Goal: Register for event/course

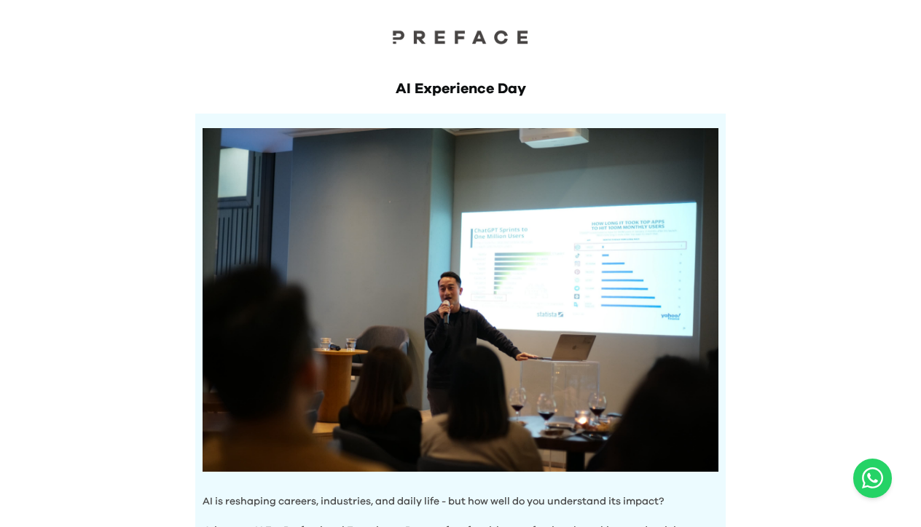
click at [855, 203] on div "AI Experience Day AI is reshaping careers, industries, and daily life - but how…" at bounding box center [460, 506] width 921 height 1012
click at [815, 133] on div "AI Experience Day AI is reshaping careers, industries, and daily life - but how…" at bounding box center [460, 506] width 921 height 1012
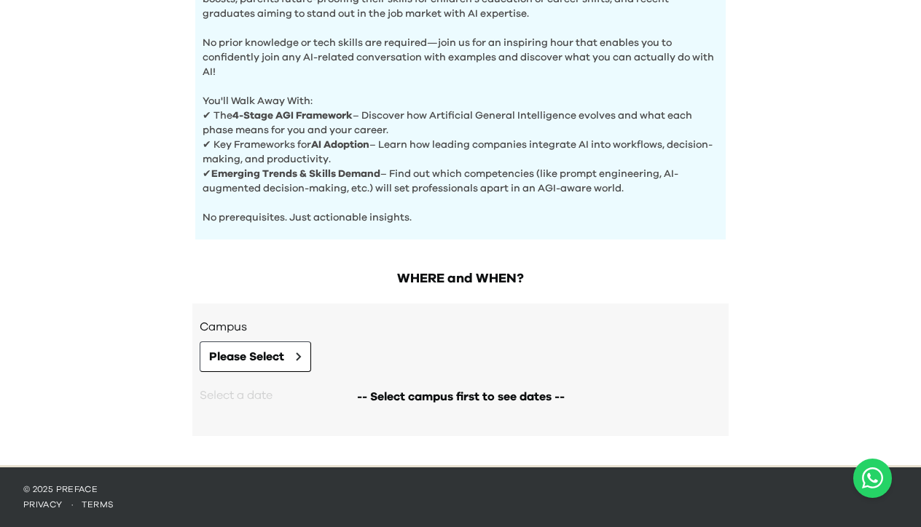
scroll to position [546, 0]
click at [300, 356] on icon at bounding box center [299, 356] width 4 height 7
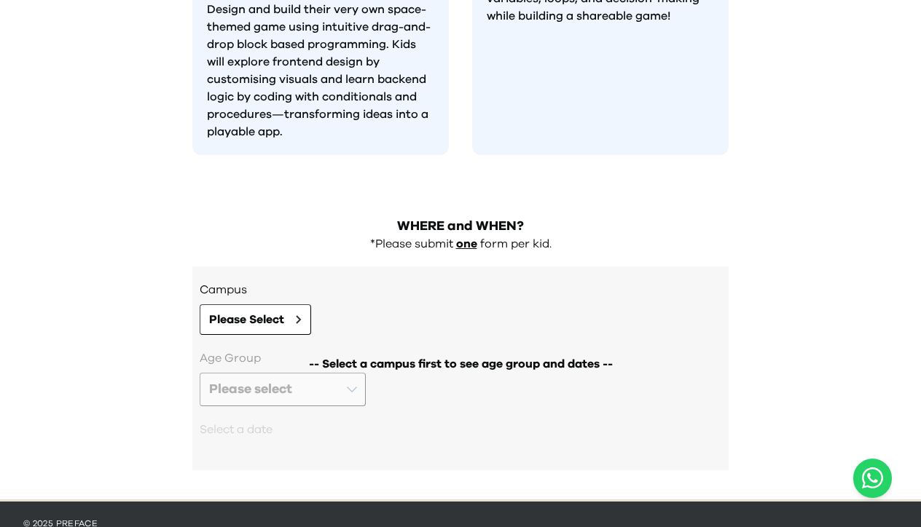
scroll to position [1393, 0]
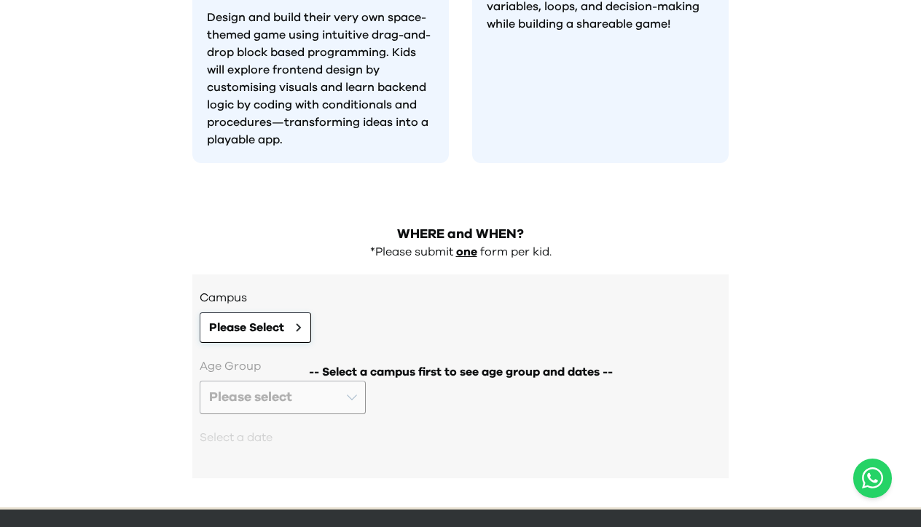
click at [299, 313] on button "Please Select" at bounding box center [255, 328] width 111 height 31
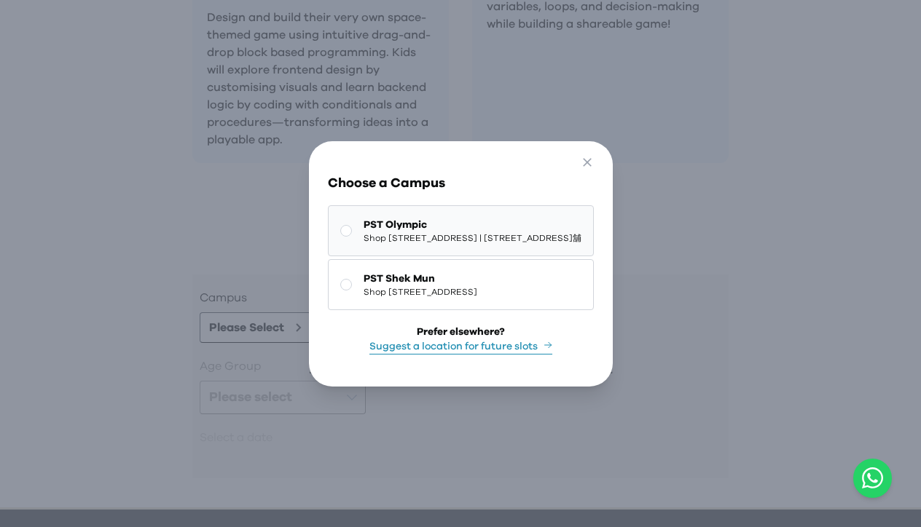
click at [340, 227] on rect at bounding box center [345, 230] width 11 height 11
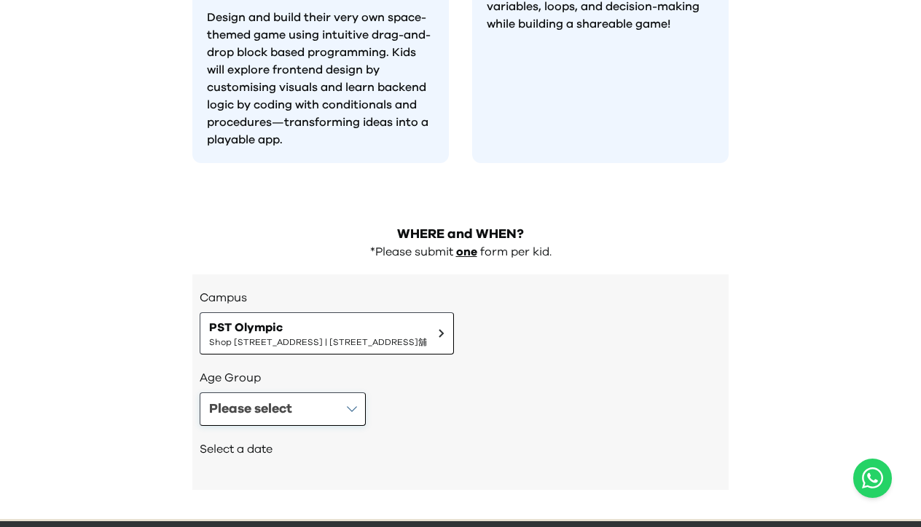
click at [359, 393] on button "Please select" at bounding box center [283, 410] width 166 height 34
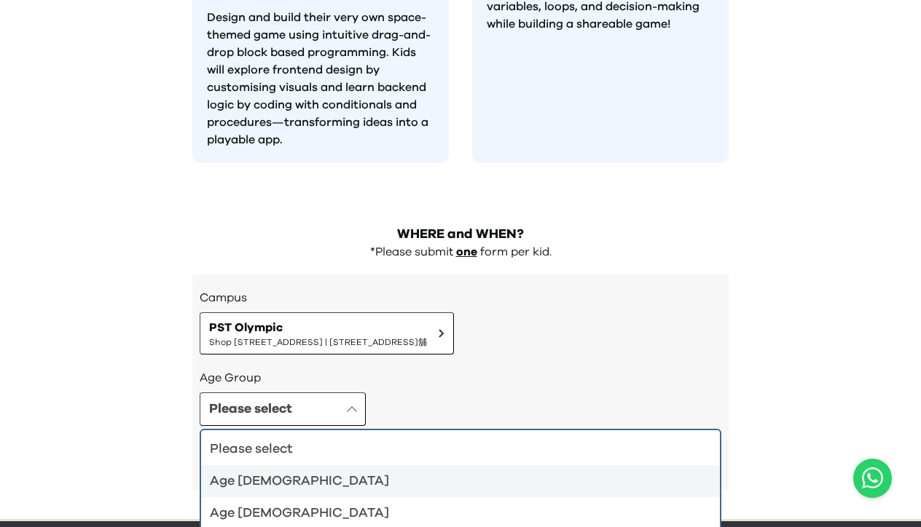
click at [333, 471] on div "Age 4-5" at bounding box center [452, 481] width 484 height 20
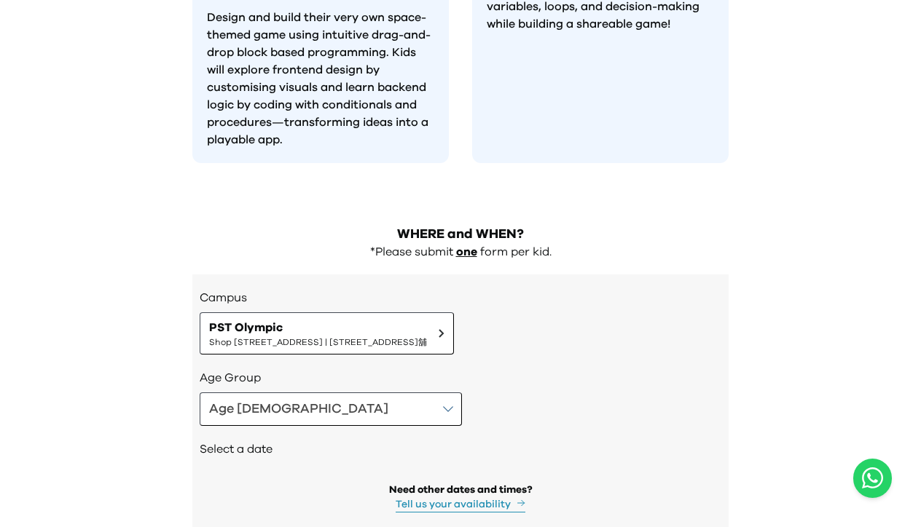
click at [706, 483] on div "Need other dates and times? Tell us your availability" at bounding box center [461, 498] width 522 height 30
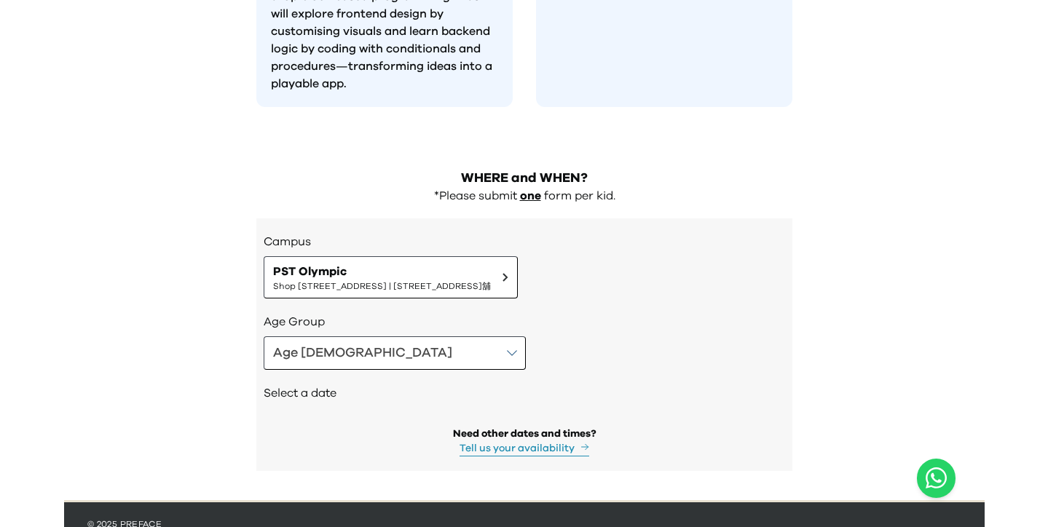
scroll to position [1442, 0]
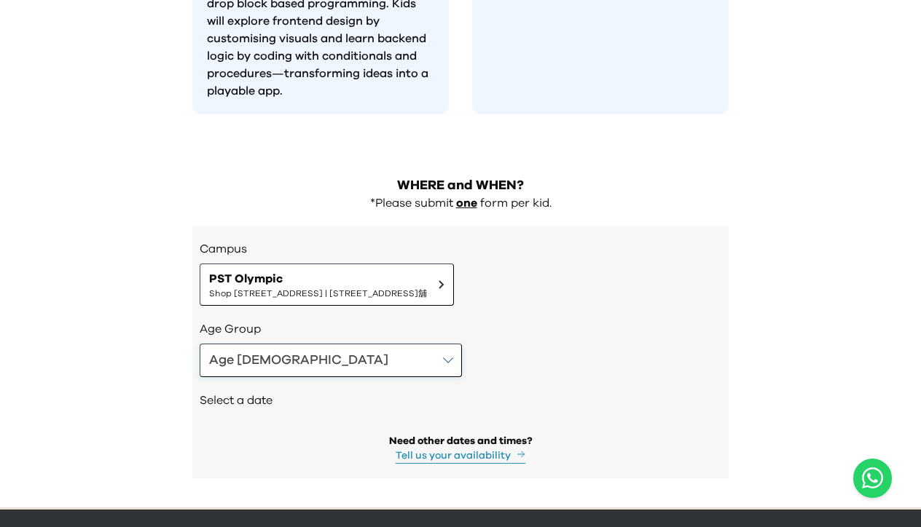
click at [321, 344] on button "Age 4-5" at bounding box center [331, 361] width 262 height 34
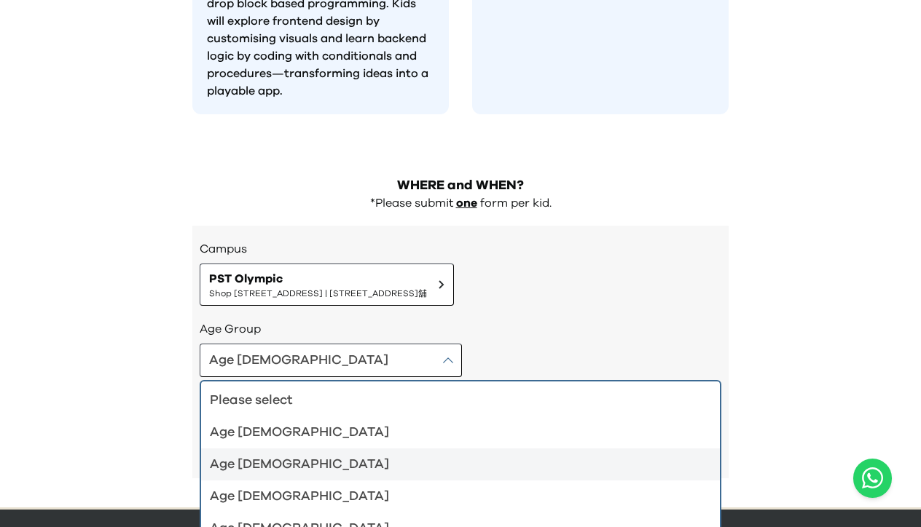
click at [265, 455] on div "Age 6-7" at bounding box center [452, 465] width 484 height 20
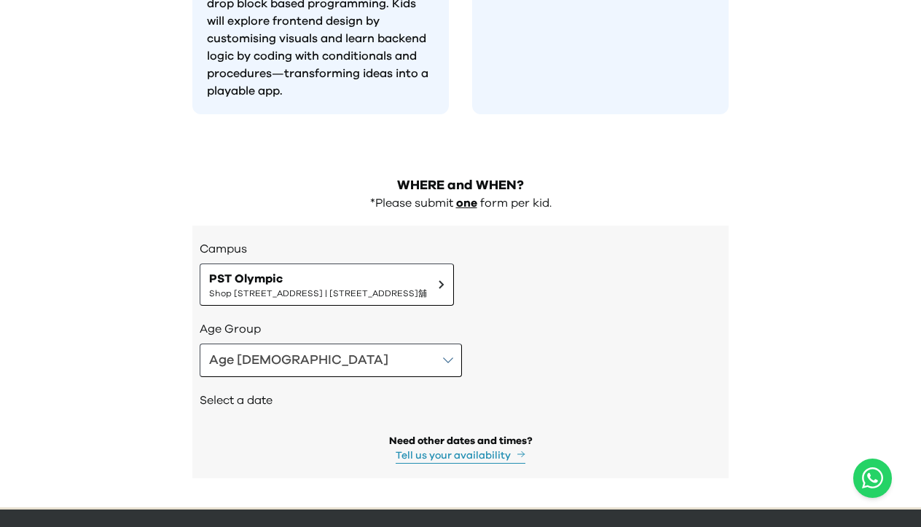
click at [259, 392] on h2 "Select a date" at bounding box center [461, 400] width 522 height 17
click at [263, 270] on span "PST Olympic" at bounding box center [318, 278] width 218 height 17
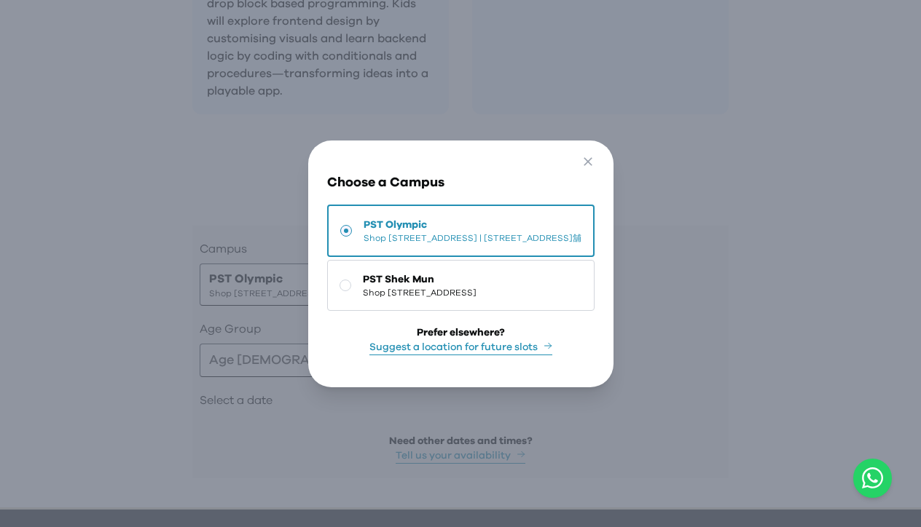
click at [169, 269] on div "Go Back Close Choose a Campus [GEOGRAPHIC_DATA] [STREET_ADDRESS] Tsui | [STREET…" at bounding box center [460, 263] width 921 height 527
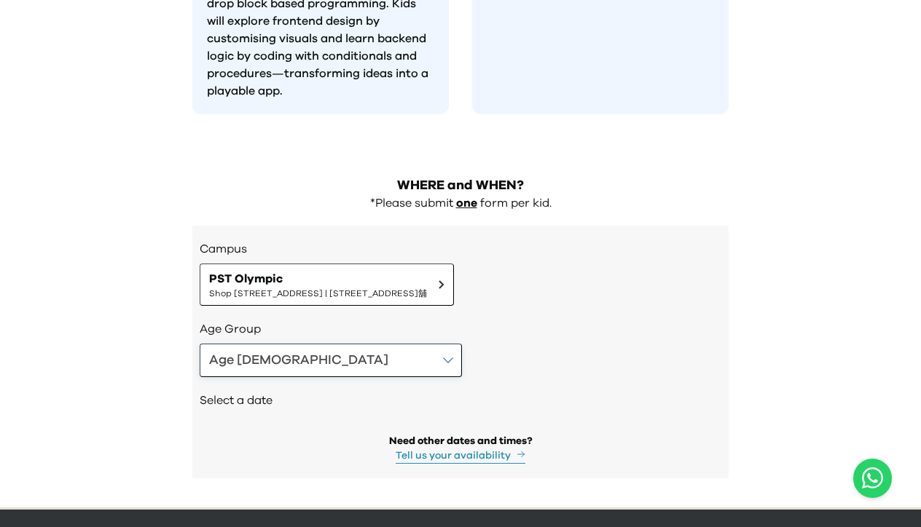
click at [320, 344] on button "Age 6-7" at bounding box center [331, 361] width 262 height 34
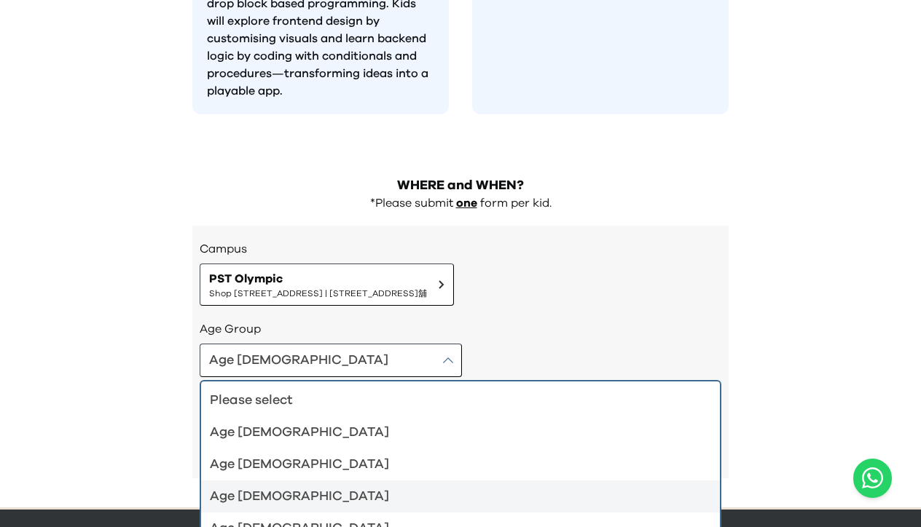
click at [280, 487] on div "Age 8-9" at bounding box center [452, 497] width 484 height 20
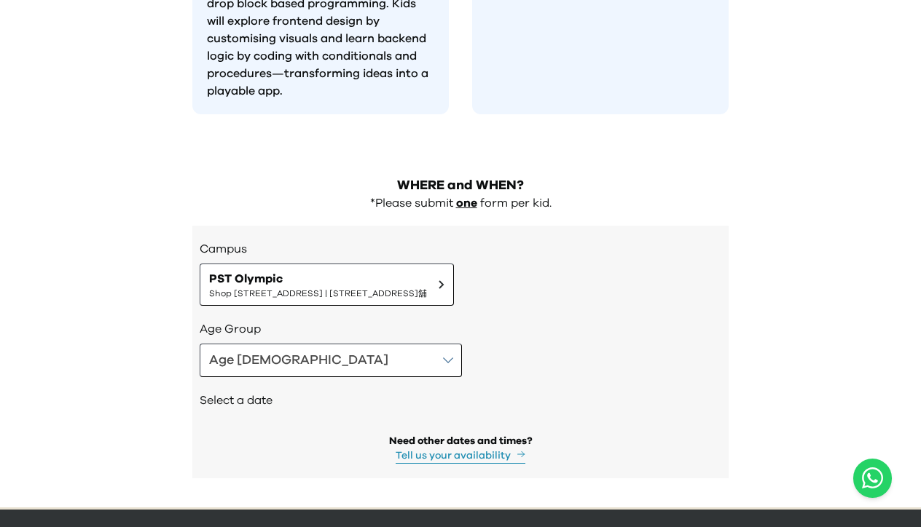
click at [258, 392] on h2 "Select a date" at bounding box center [461, 400] width 522 height 17
click at [445, 344] on div "Age 8-9" at bounding box center [461, 361] width 522 height 34
click at [463, 196] on p "one" at bounding box center [466, 203] width 21 height 15
click at [320, 344] on button "Age 8-9" at bounding box center [331, 361] width 262 height 34
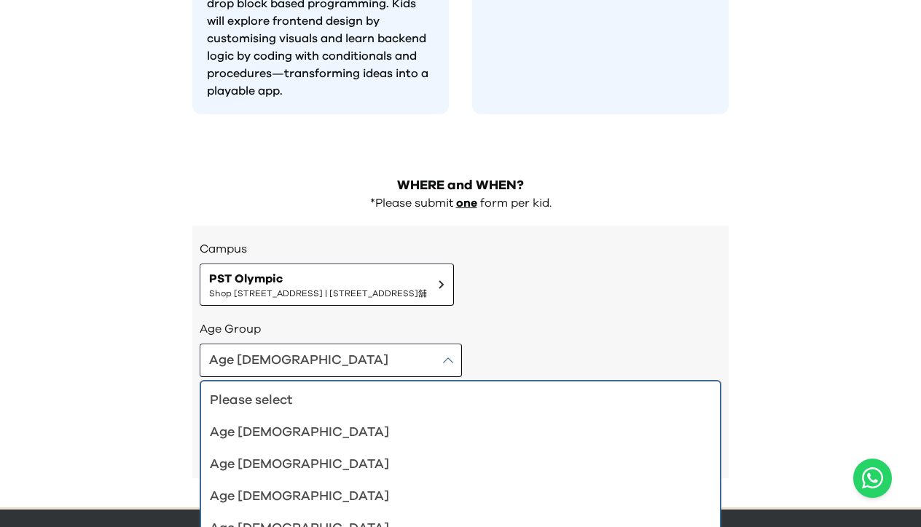
click at [487, 344] on div "Age 8-9 Please select Age 4-5 Age 6-7 Age 8-9 Age 10-12" at bounding box center [461, 361] width 522 height 34
click at [447, 344] on div "Age 8-9 Please select Age 4-5 Age 6-7 Age 8-9 Age 10-12" at bounding box center [461, 361] width 522 height 34
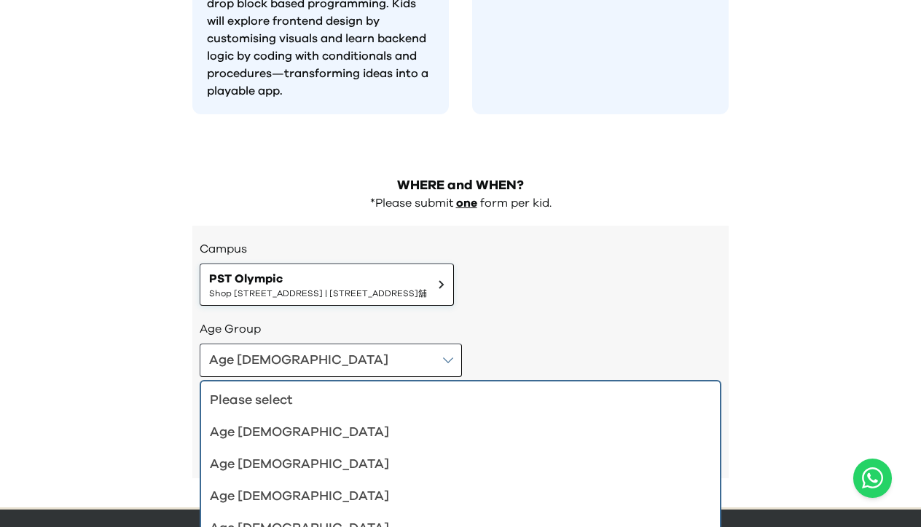
click at [329, 288] on span "Shop [STREET_ADDRESS][PERSON_NAME] | [STREET_ADDRESS]舖" at bounding box center [318, 294] width 218 height 12
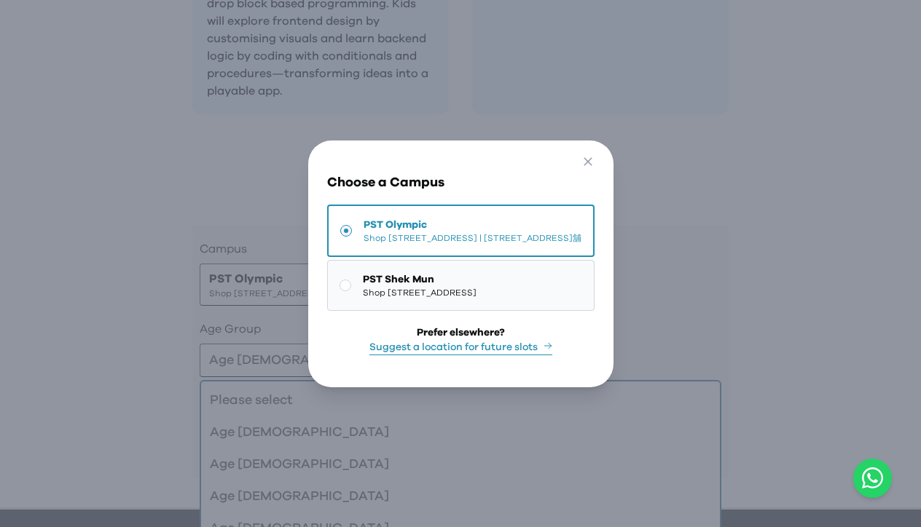
click at [327, 302] on button "PST Shek Mun Shop 227, 2/F, Kings Wing Plaza 1, No.3 On Kwan Street, Shek Mun |…" at bounding box center [460, 285] width 267 height 51
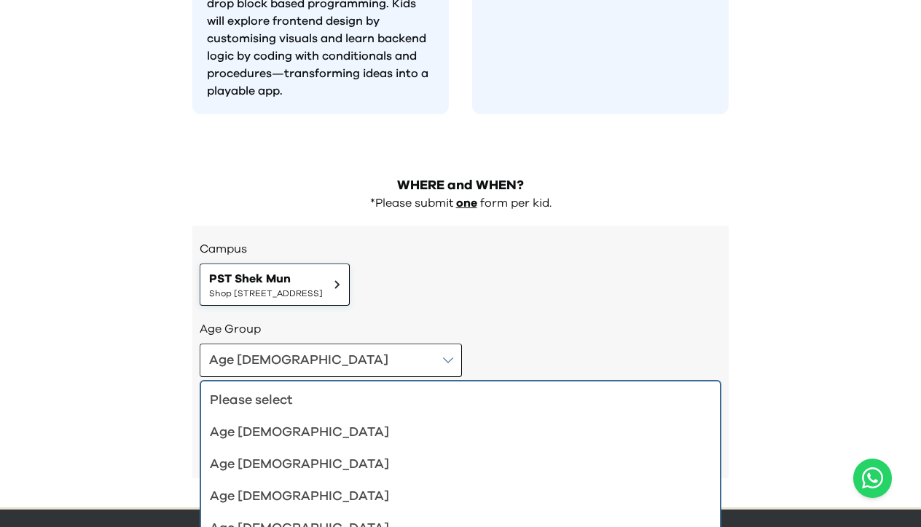
click at [326, 264] on button "PST Shek Mun Shop 227, 2/F, Kings Wing Plaza 1, No.3 On Kwan Street, Shek Mun |…" at bounding box center [275, 285] width 150 height 42
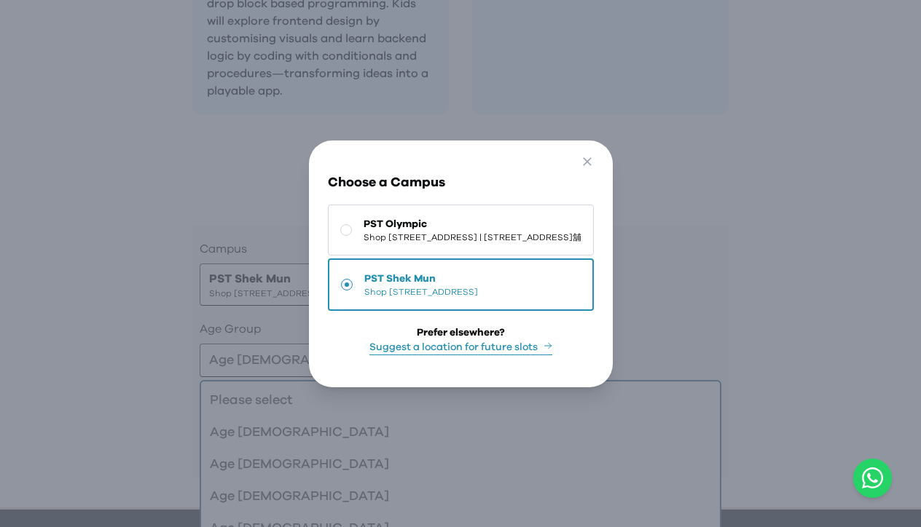
click at [428, 356] on button "Suggest a location for future slots" at bounding box center [460, 347] width 183 height 15
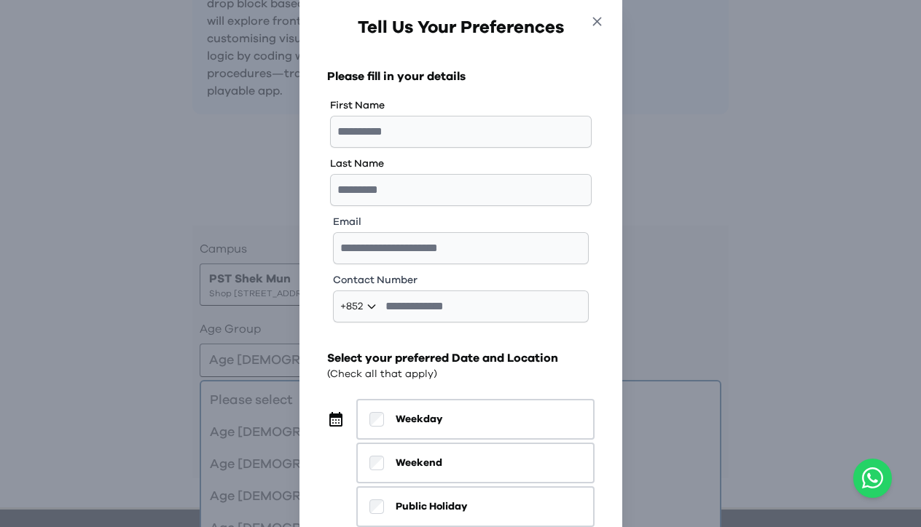
click at [600, 16] on icon "button" at bounding box center [596, 21] width 15 height 15
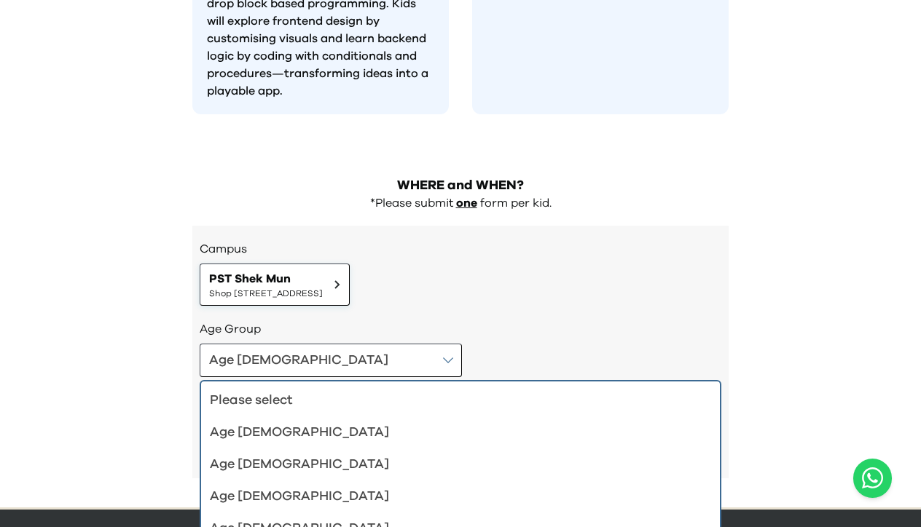
click at [323, 270] on span "PST Shek Mun" at bounding box center [266, 278] width 114 height 17
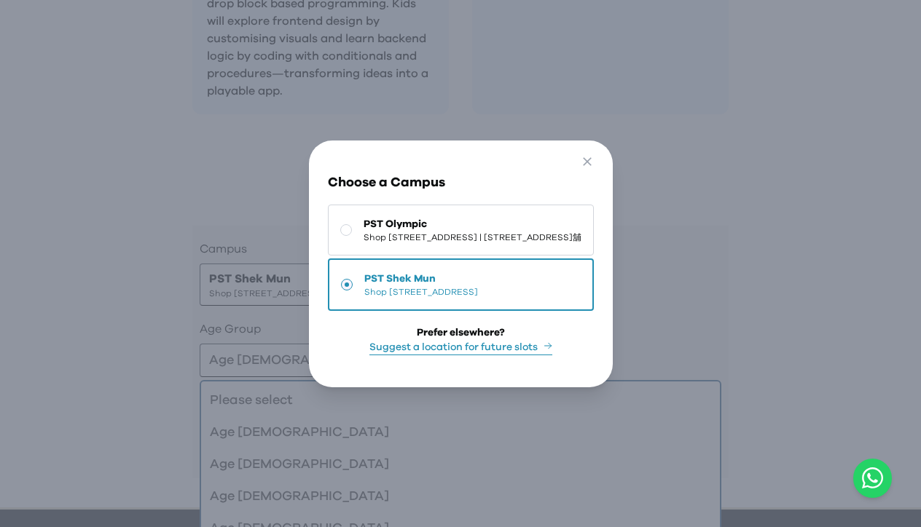
click at [452, 356] on button "Suggest a location for future slots" at bounding box center [460, 347] width 183 height 15
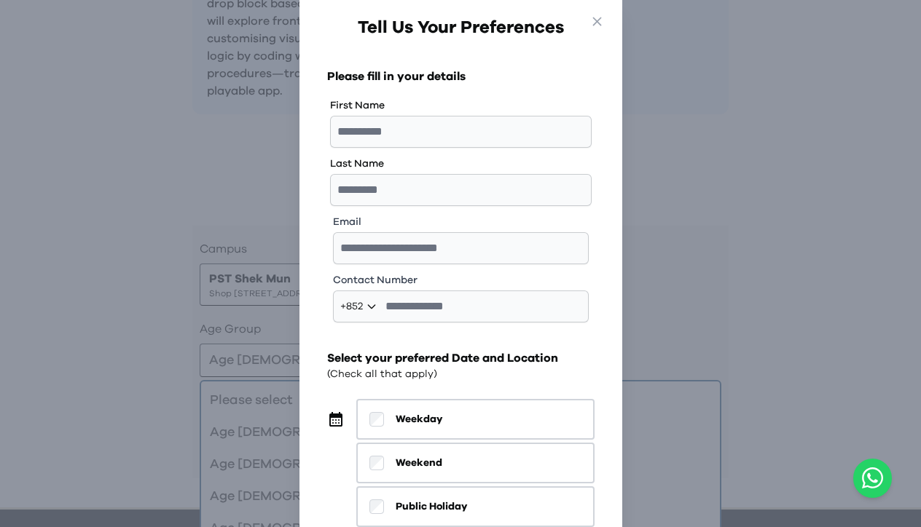
click at [812, 231] on div "Go Back Close Tell Us Your Preferences Please fill in your details First Name L…" at bounding box center [460, 263] width 921 height 527
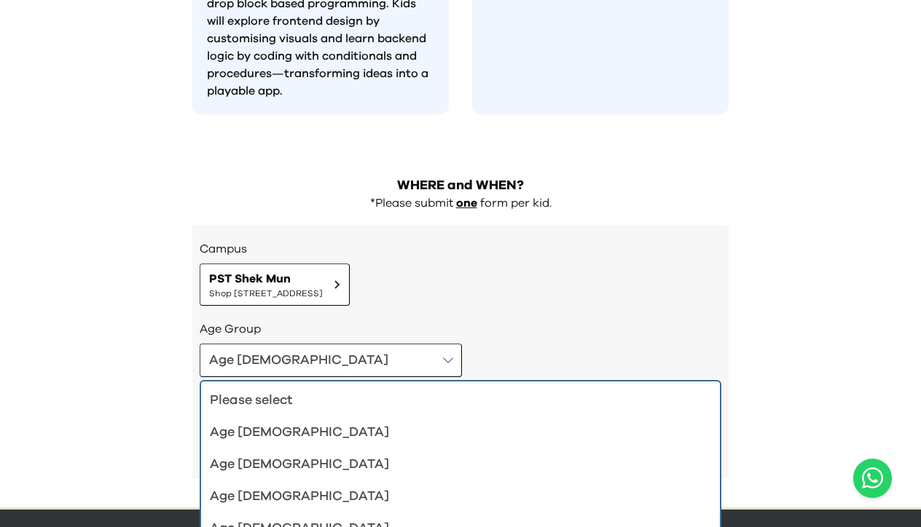
click at [258, 423] on div "Age 4-5" at bounding box center [452, 433] width 484 height 20
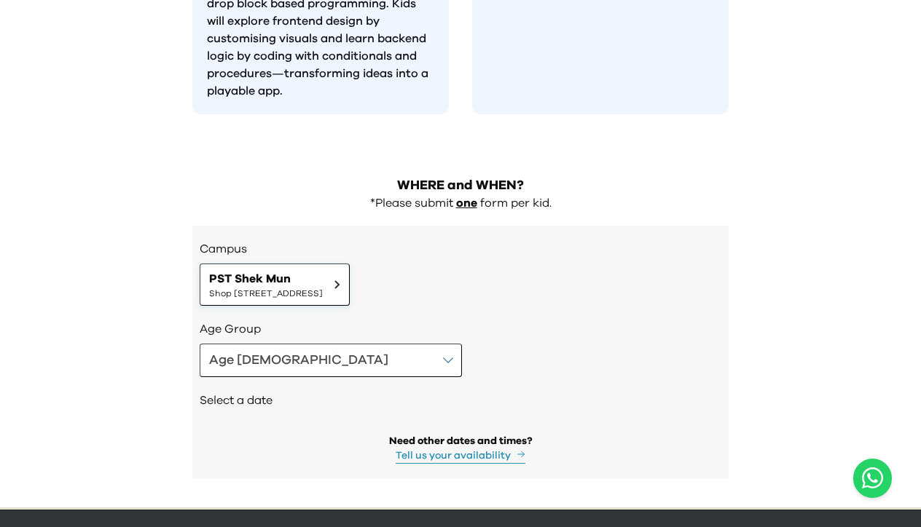
click at [323, 270] on span "PST Shek Mun" at bounding box center [266, 278] width 114 height 17
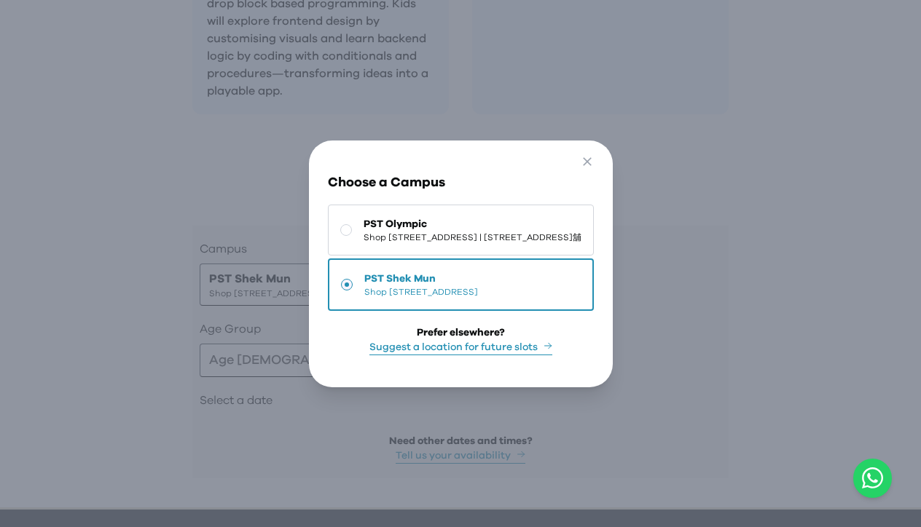
click at [405, 356] on button "Suggest a location for future slots" at bounding box center [460, 347] width 183 height 15
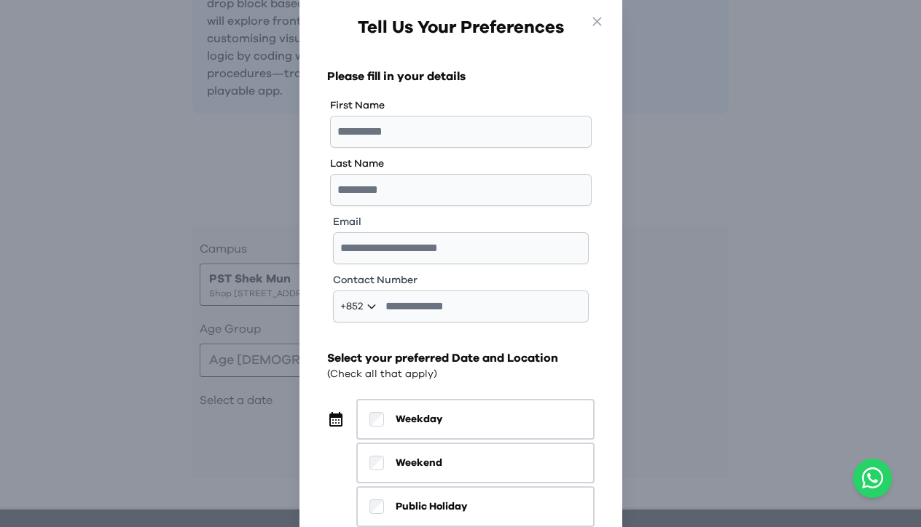
click at [777, 197] on div "Go Back Close Tell Us Your Preferences Please fill in your details First Name L…" at bounding box center [460, 263] width 921 height 527
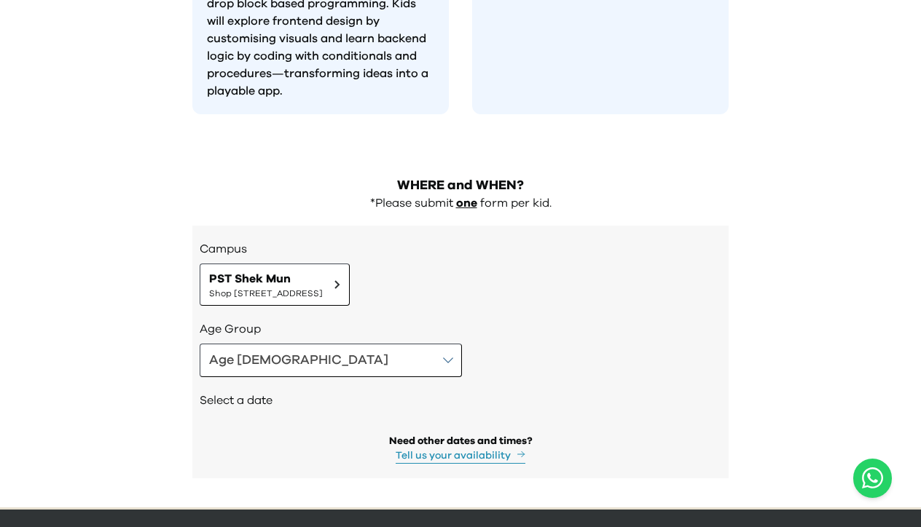
click at [324, 344] on button "Age 4-5" at bounding box center [331, 361] width 262 height 34
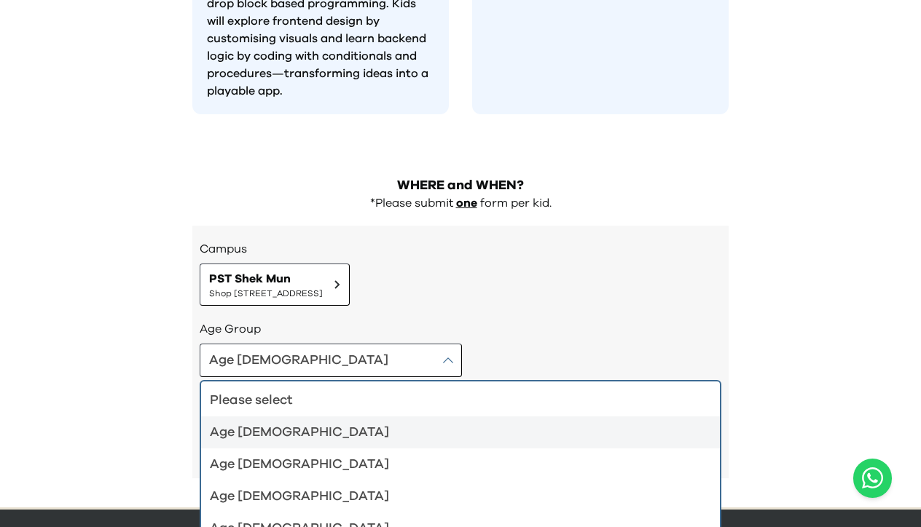
click at [517, 321] on h3 "Age Group" at bounding box center [461, 329] width 522 height 17
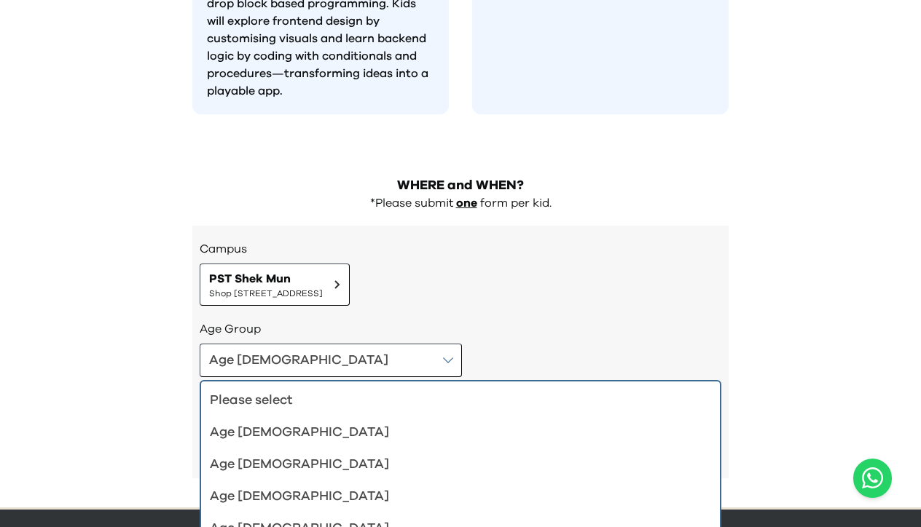
click at [468, 196] on p "one" at bounding box center [466, 203] width 21 height 15
click at [470, 176] on h2 "WHERE and WHEN?" at bounding box center [460, 186] width 536 height 20
click at [340, 280] on icon at bounding box center [337, 284] width 6 height 9
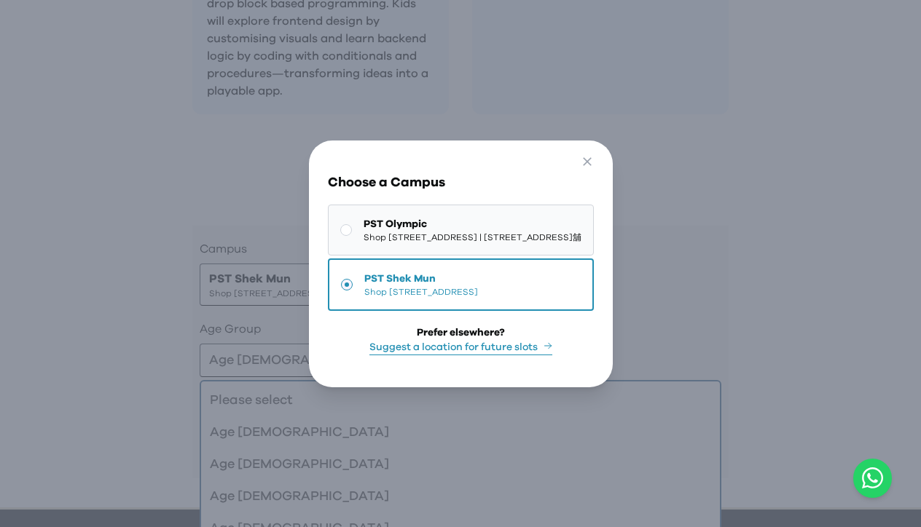
click at [452, 232] on span "Shop [STREET_ADDRESS][PERSON_NAME] | [STREET_ADDRESS]舖" at bounding box center [473, 238] width 218 height 12
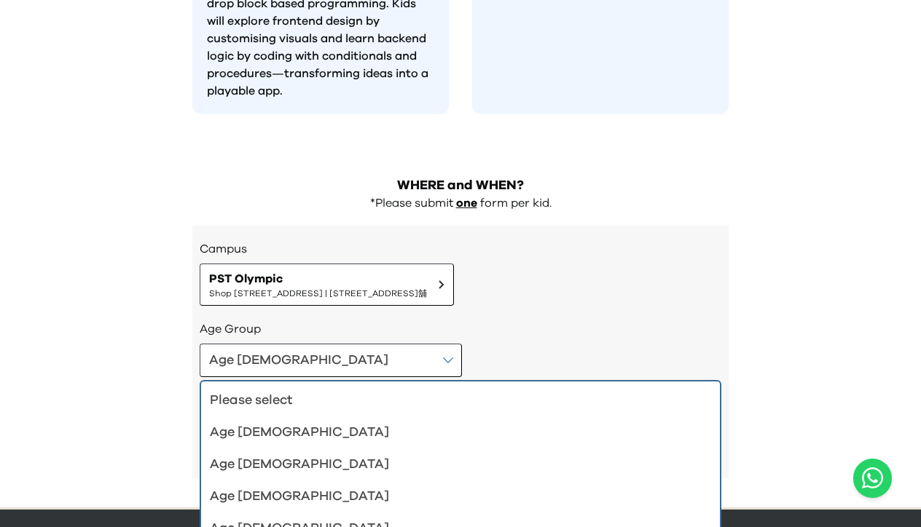
click at [235, 423] on div "Age 4-5" at bounding box center [452, 433] width 484 height 20
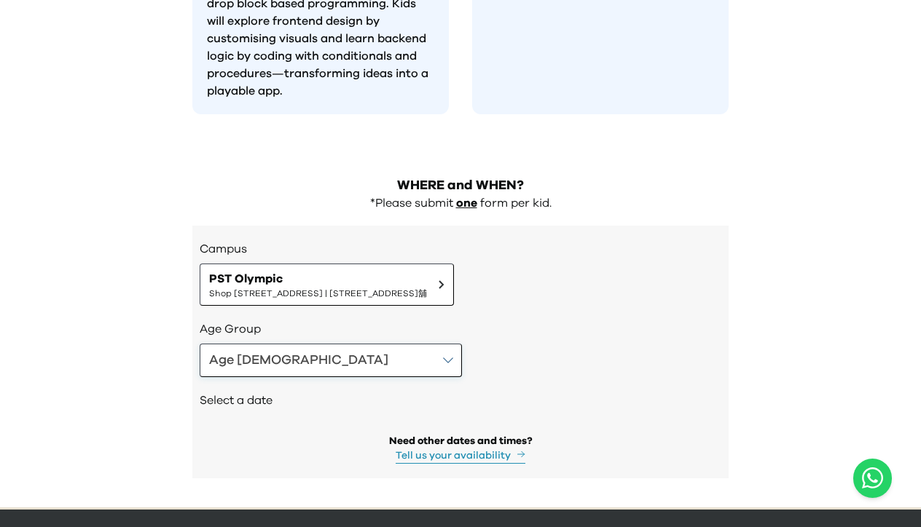
click at [318, 344] on button "Age 4-5" at bounding box center [331, 361] width 262 height 34
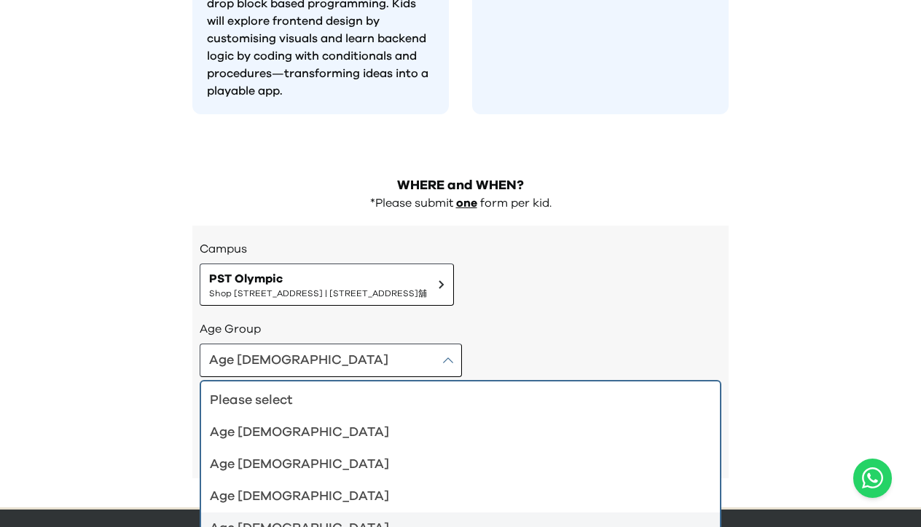
click at [259, 519] on div "Age 10-12" at bounding box center [452, 529] width 484 height 20
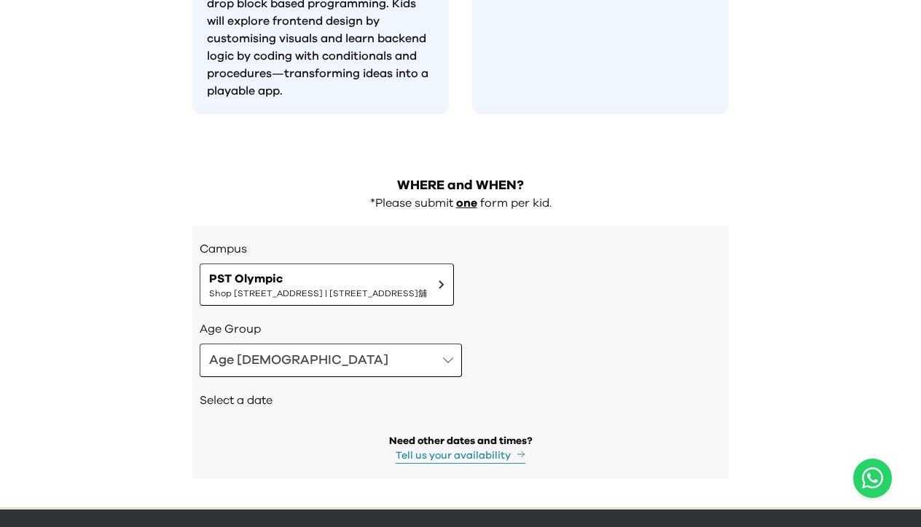
click at [259, 392] on h2 "Select a date" at bounding box center [461, 400] width 522 height 17
click at [332, 344] on button "Age 10-12" at bounding box center [331, 361] width 262 height 34
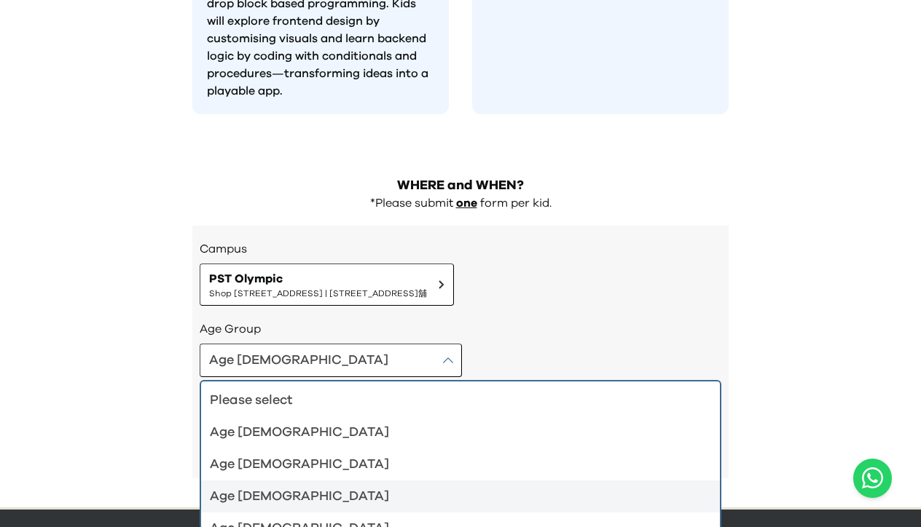
click at [243, 487] on div "Age 8-9" at bounding box center [452, 497] width 484 height 20
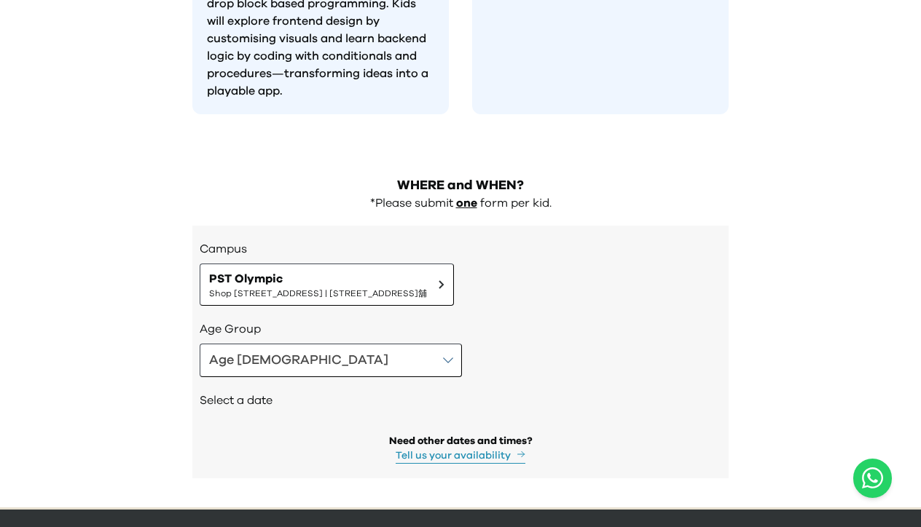
click at [338, 377] on div "Select a date" at bounding box center [461, 402] width 522 height 50
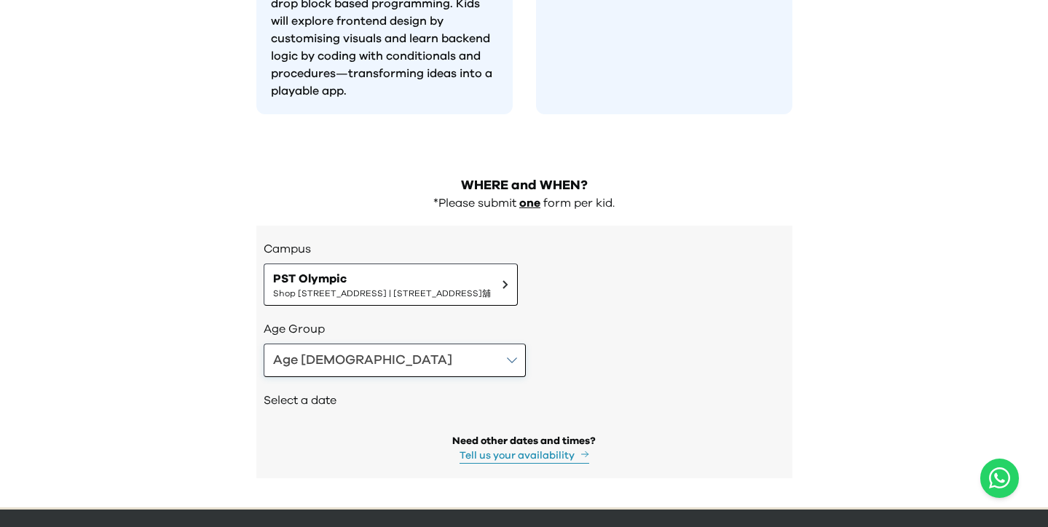
click at [382, 344] on button "Age 8-9" at bounding box center [395, 361] width 262 height 34
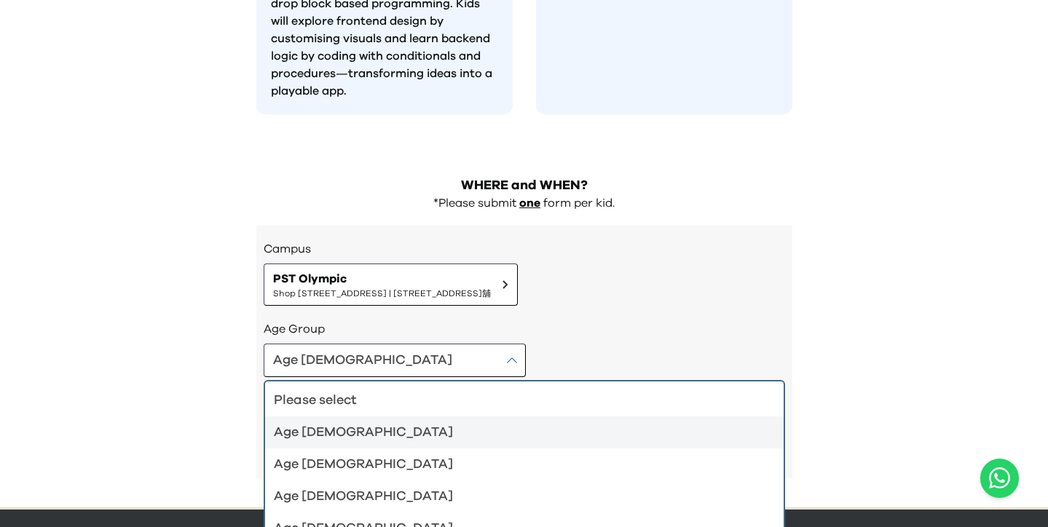
click at [348, 423] on div "Age 4-5" at bounding box center [516, 433] width 484 height 20
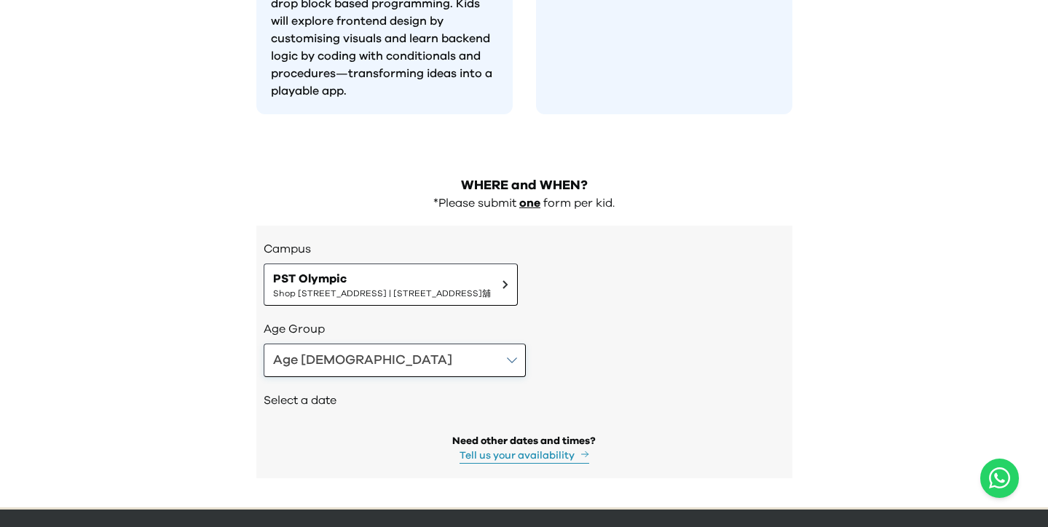
click at [373, 344] on button "Age 4-5" at bounding box center [395, 361] width 262 height 34
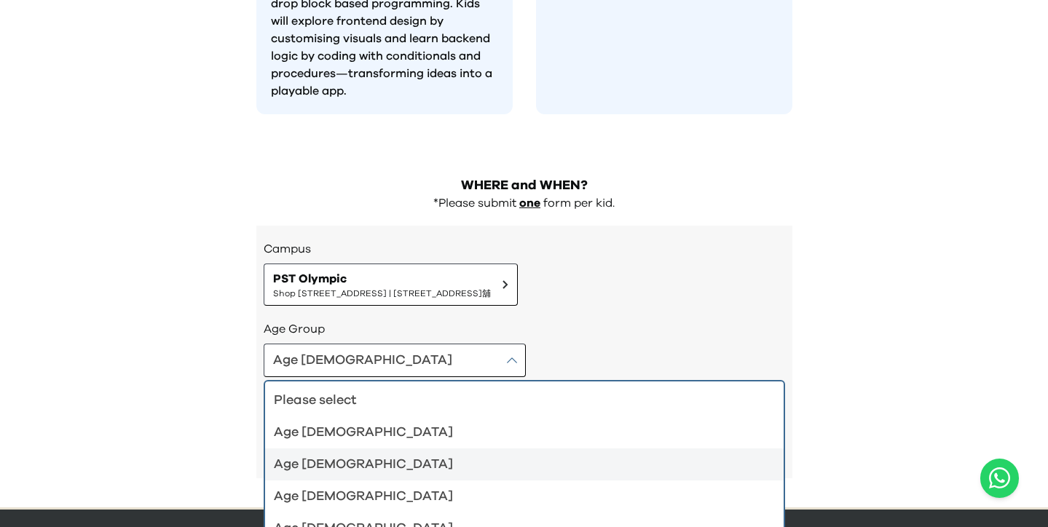
click at [340, 455] on div "Age 6-7" at bounding box center [516, 465] width 484 height 20
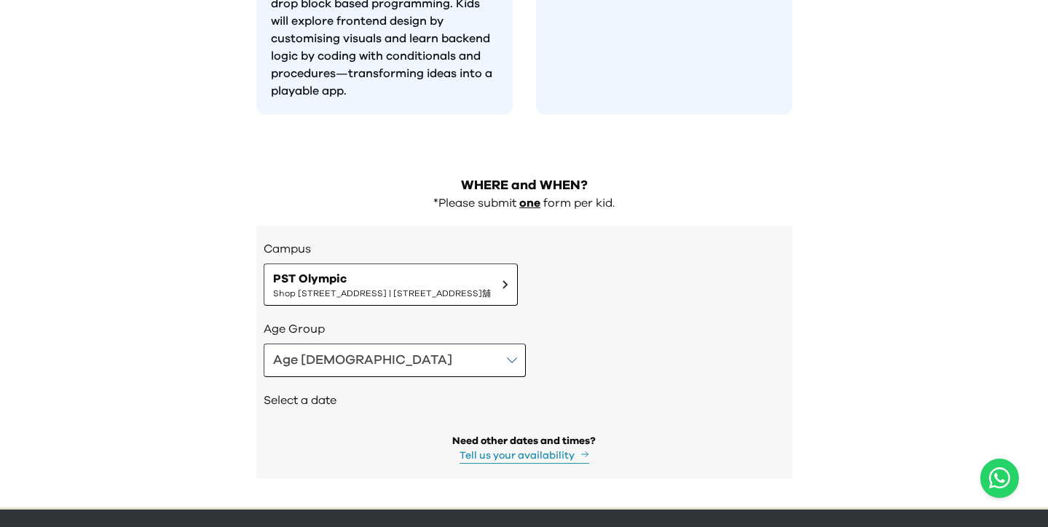
click at [521, 392] on h2 "Select a date" at bounding box center [525, 400] width 522 height 17
click at [291, 392] on h2 "Select a date" at bounding box center [525, 400] width 522 height 17
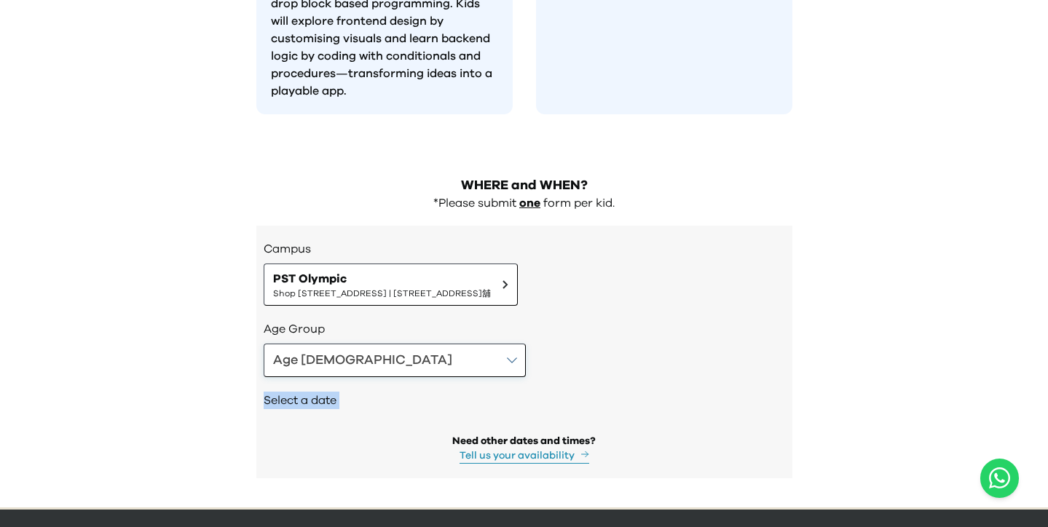
click at [387, 344] on button "Age 6-7" at bounding box center [395, 361] width 262 height 34
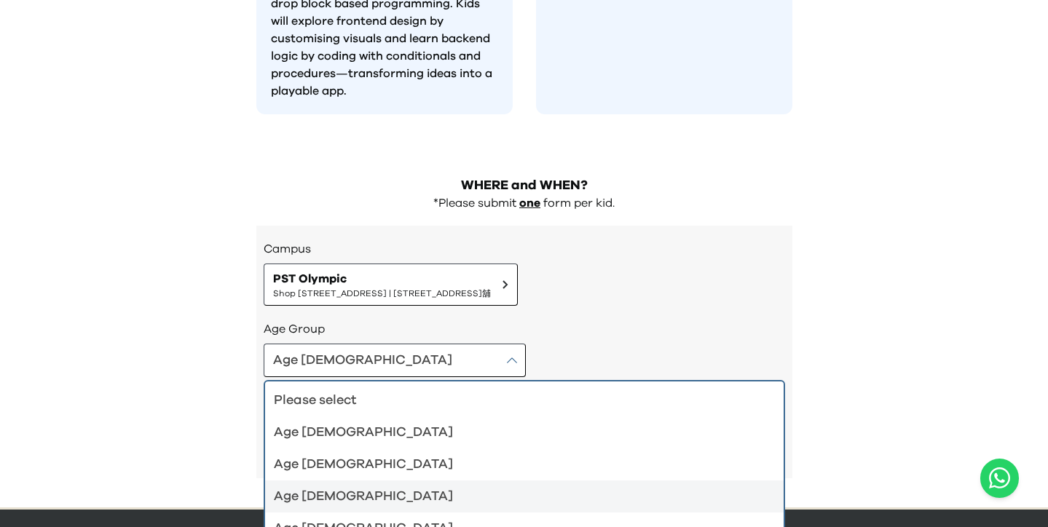
click at [323, 487] on div "Age 8-9" at bounding box center [516, 497] width 484 height 20
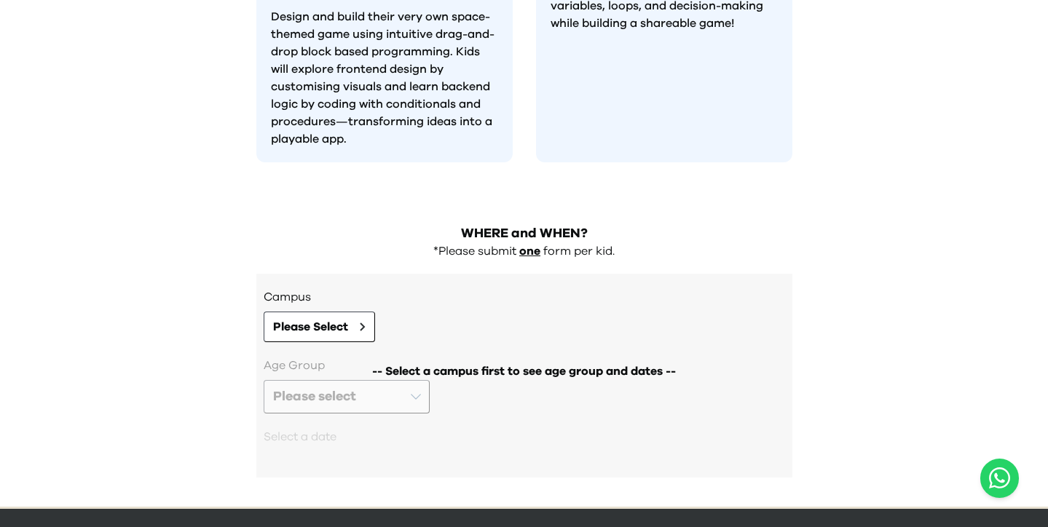
scroll to position [1393, 0]
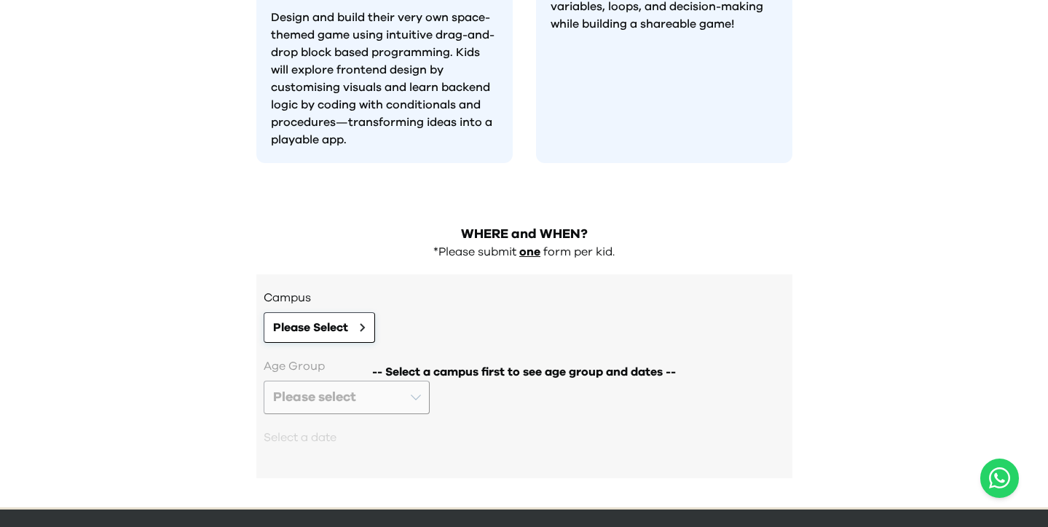
click at [356, 313] on button "Please Select" at bounding box center [319, 328] width 111 height 31
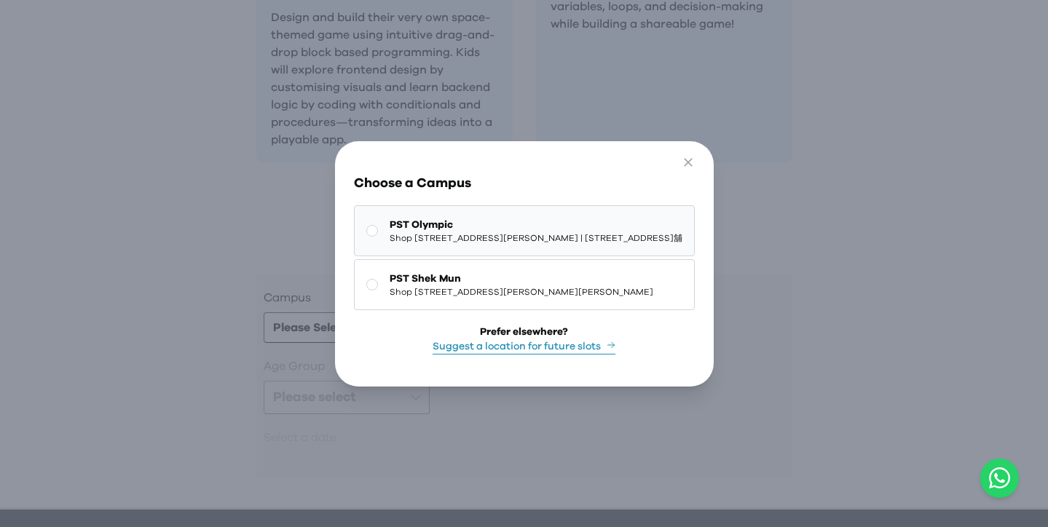
click at [393, 238] on span "Shop [STREET_ADDRESS] | [STREET_ADDRESS]舖" at bounding box center [536, 238] width 293 height 12
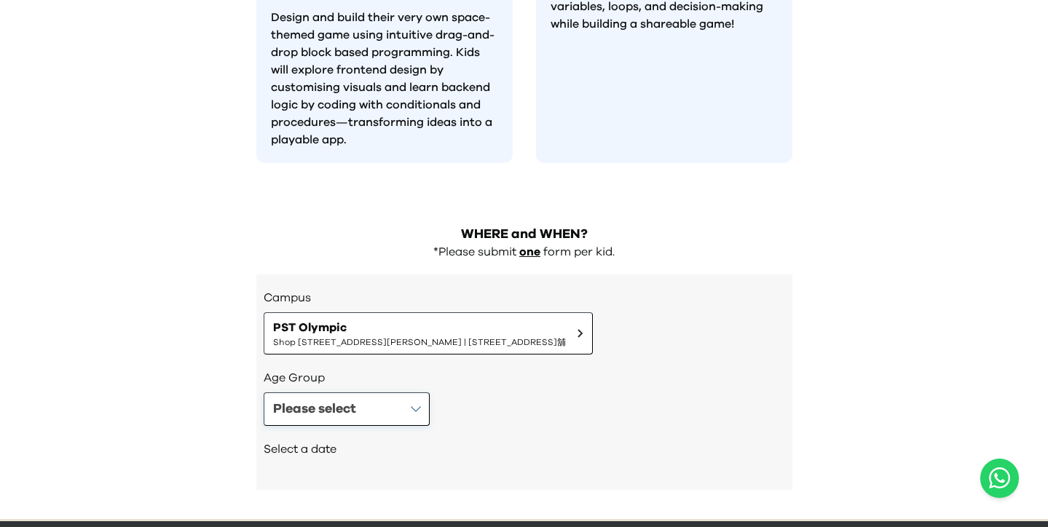
click at [364, 393] on button "Please select" at bounding box center [347, 410] width 166 height 34
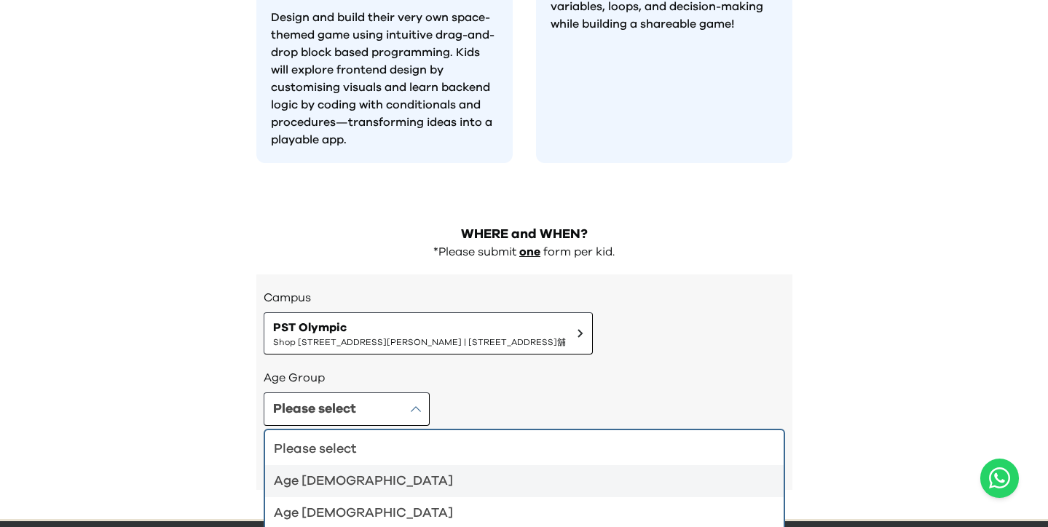
click at [357, 471] on div "Age 4-5" at bounding box center [516, 481] width 484 height 20
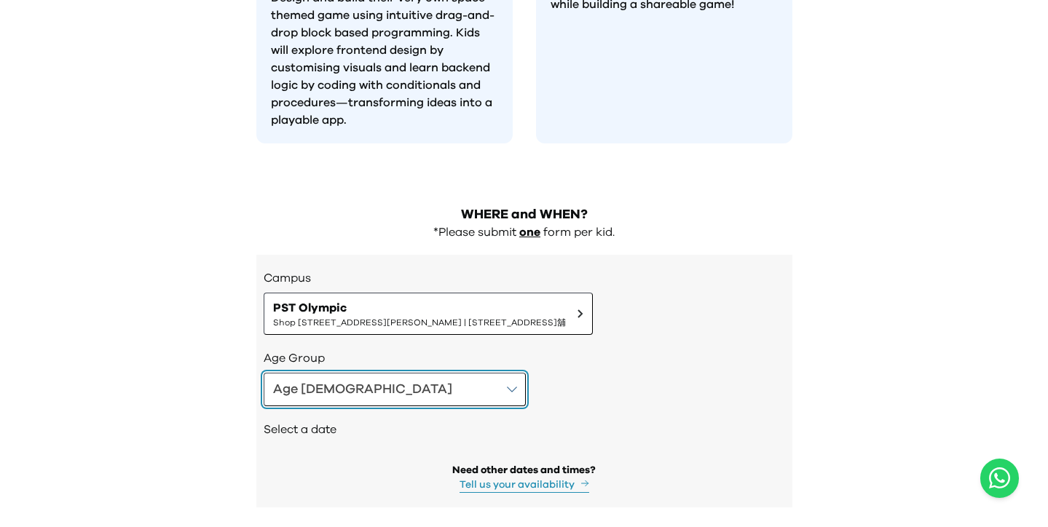
scroll to position [1414, 0]
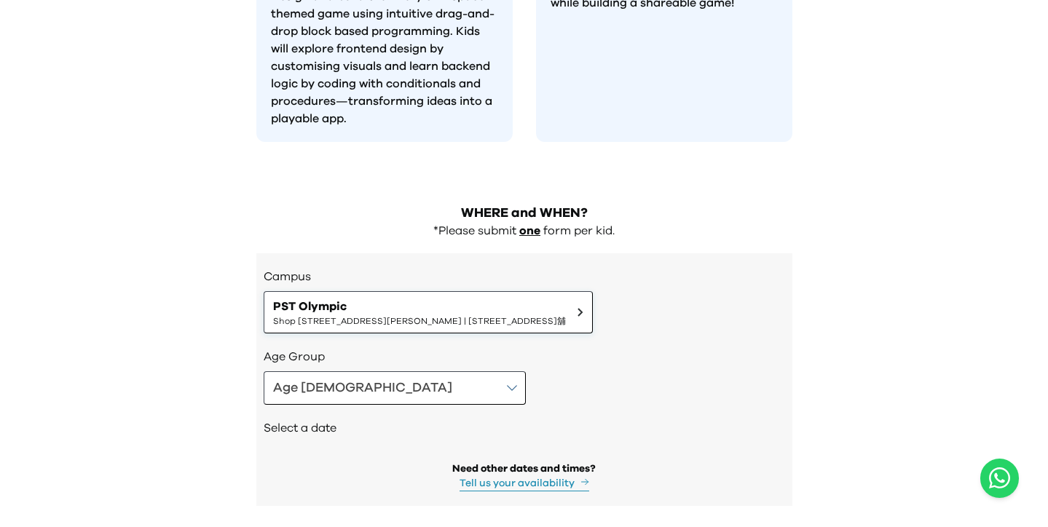
click at [386, 315] on span "Shop 118-119, 1/F, Olympian City 1, 11 Hoi Fai Road, Tai Kok Tsui | 大角咀海輝道11號奧海…" at bounding box center [419, 321] width 293 height 12
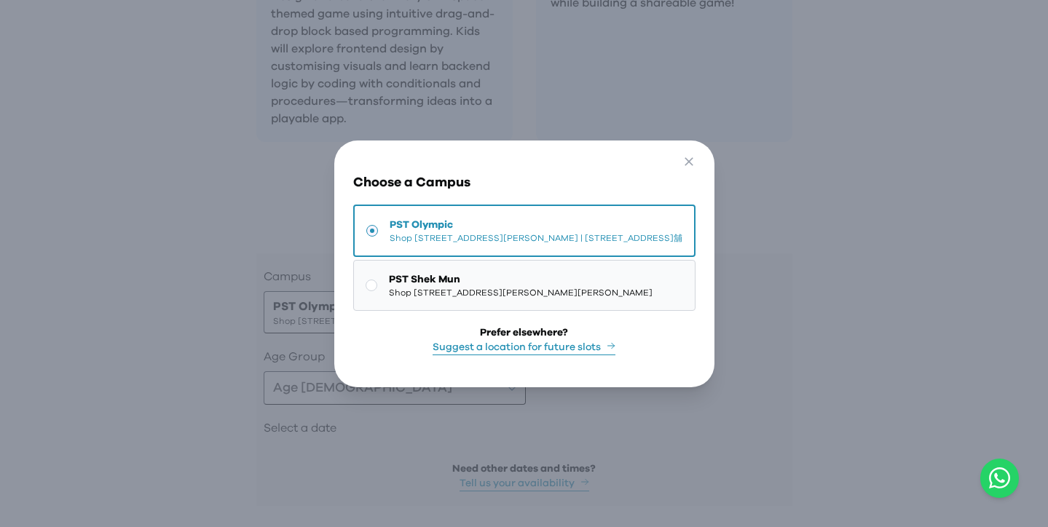
click at [389, 299] on span "Shop 227, 2/F, Kings Wing Plaza 1, No.3 On Kwan Street, Shek Mun | 石門安群街3號京瑞廣場一…" at bounding box center [521, 293] width 264 height 12
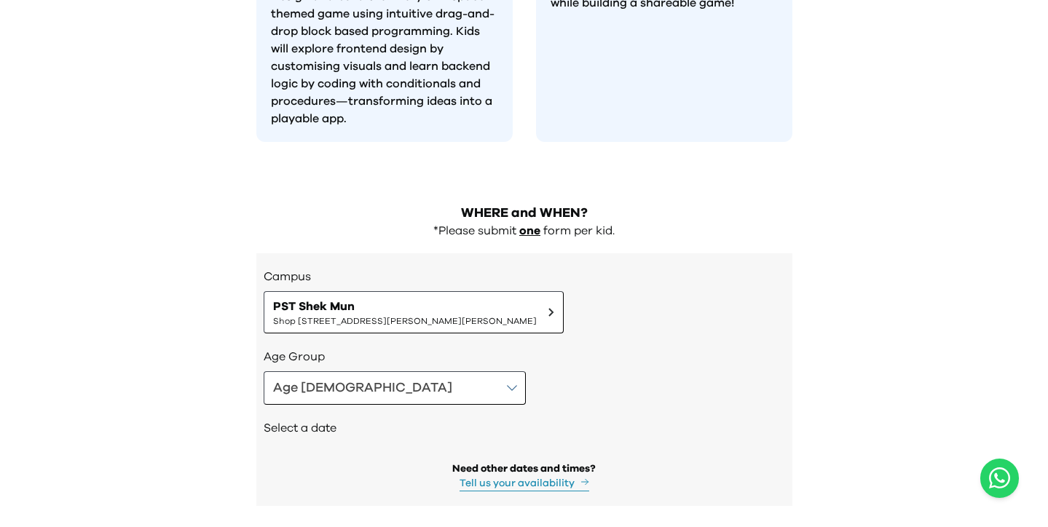
click at [358, 405] on div "Select a date" at bounding box center [525, 430] width 522 height 50
click at [415, 298] on span "PST Shek Mun" at bounding box center [405, 306] width 264 height 17
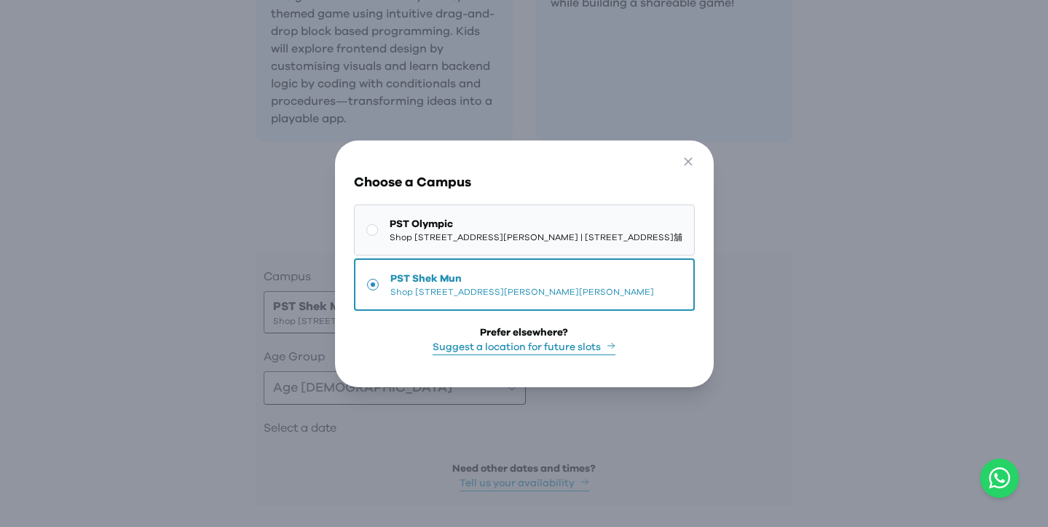
click at [417, 240] on span "Shop [STREET_ADDRESS][PERSON_NAME] | [STREET_ADDRESS]舖" at bounding box center [536, 238] width 293 height 12
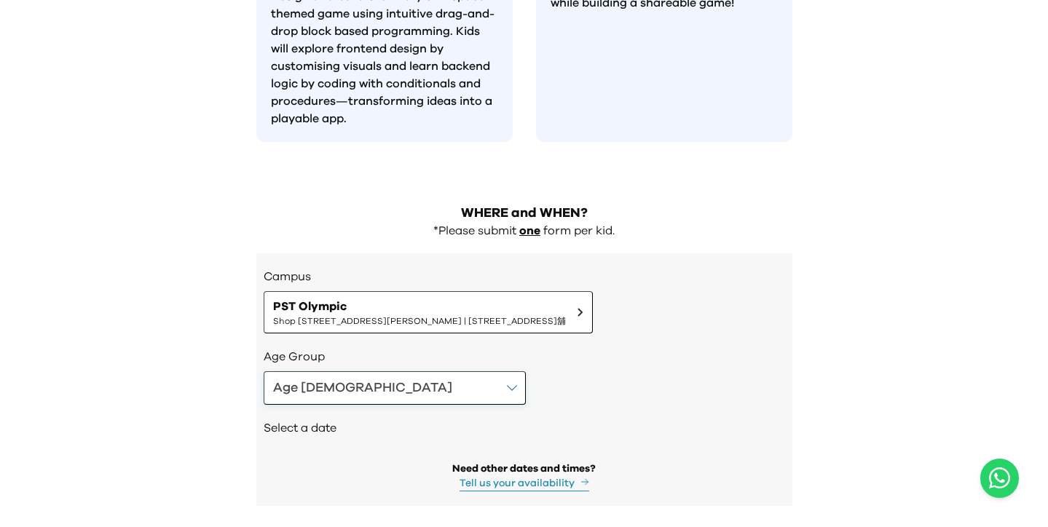
click at [354, 372] on button "Age 4-5" at bounding box center [395, 389] width 262 height 34
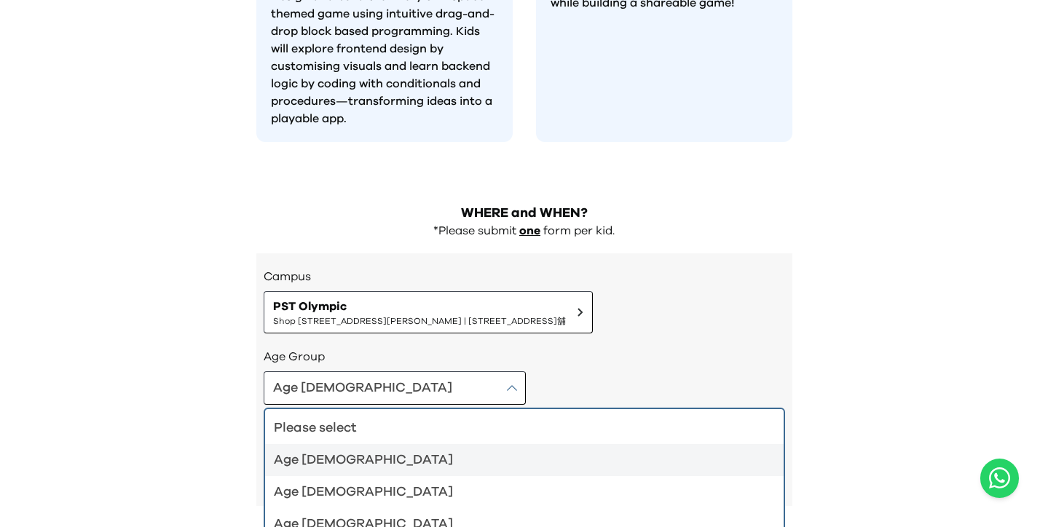
click at [348, 450] on div "Age 4-5" at bounding box center [516, 460] width 484 height 20
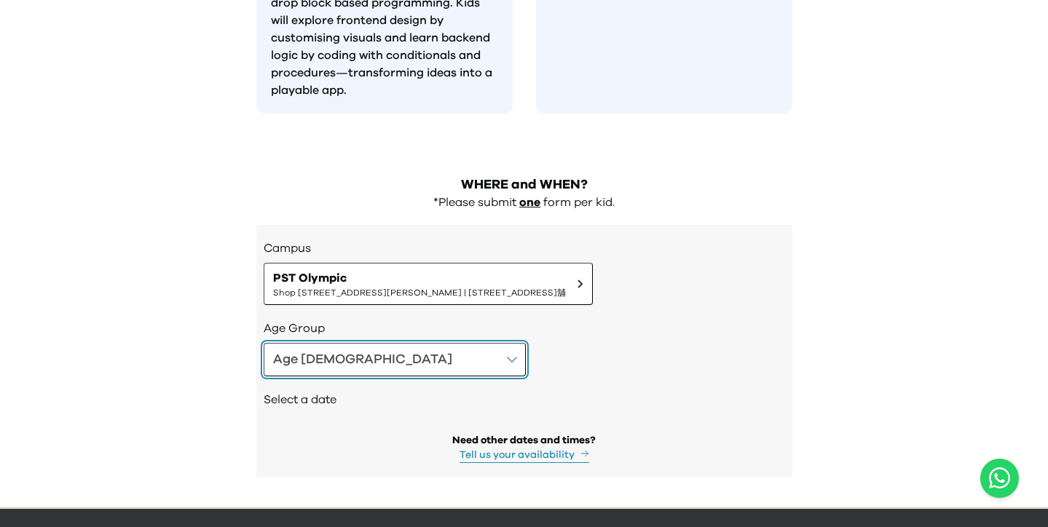
scroll to position [1442, 0]
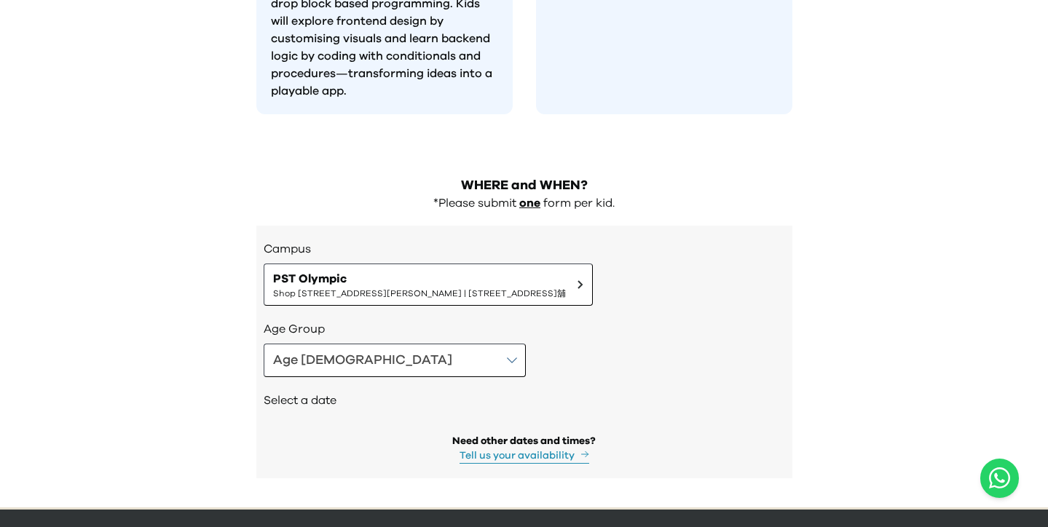
click at [471, 240] on div "Campus PST Olympic Shop 118-119, 1/F, Olympian City 1, 11 Hoi Fai Road, Tai Kok…" at bounding box center [525, 273] width 522 height 66
click at [445, 288] on span "Shop [STREET_ADDRESS][PERSON_NAME] | [STREET_ADDRESS]舖" at bounding box center [419, 294] width 293 height 12
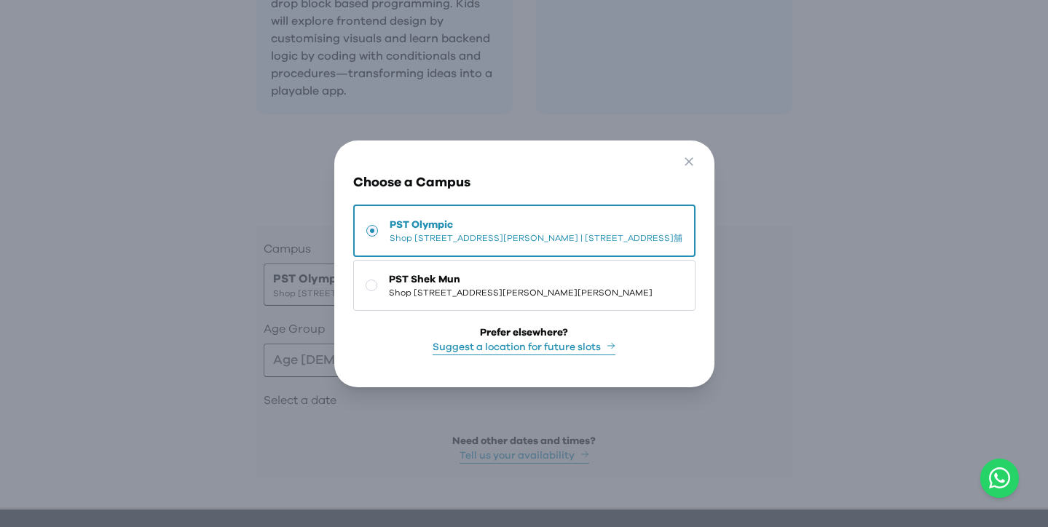
click at [192, 325] on div "Go Back Close Choose a Campus [GEOGRAPHIC_DATA] [STREET_ADDRESS] Tsui | [STREET…" at bounding box center [524, 263] width 1048 height 527
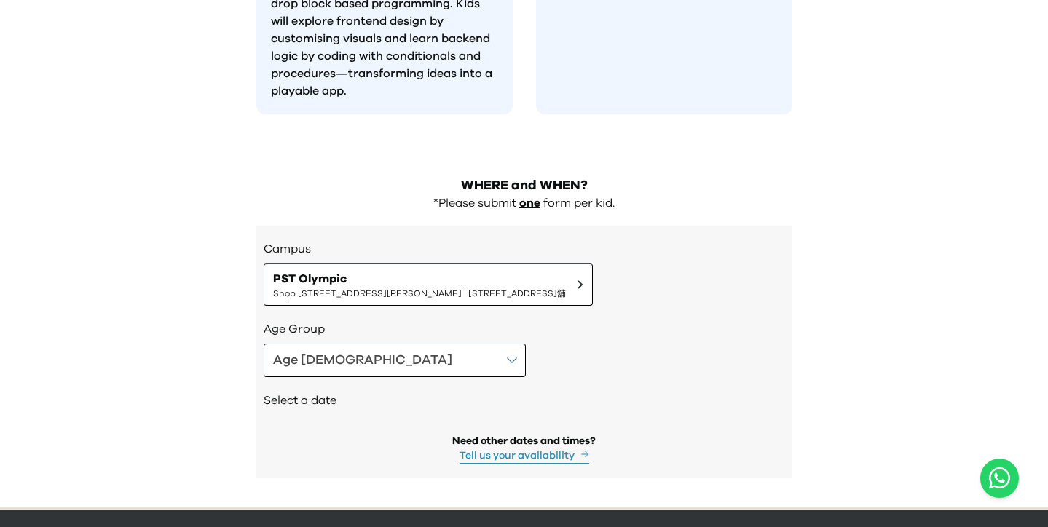
click at [361, 321] on button "PST Shek Mun Shop 227, 2/F, Kings Wing Plaza 1, No.3 On Kwan Street, Shek Mun |…" at bounding box center [524, 296] width 326 height 49
click at [332, 344] on button "Age 4-5" at bounding box center [395, 361] width 262 height 34
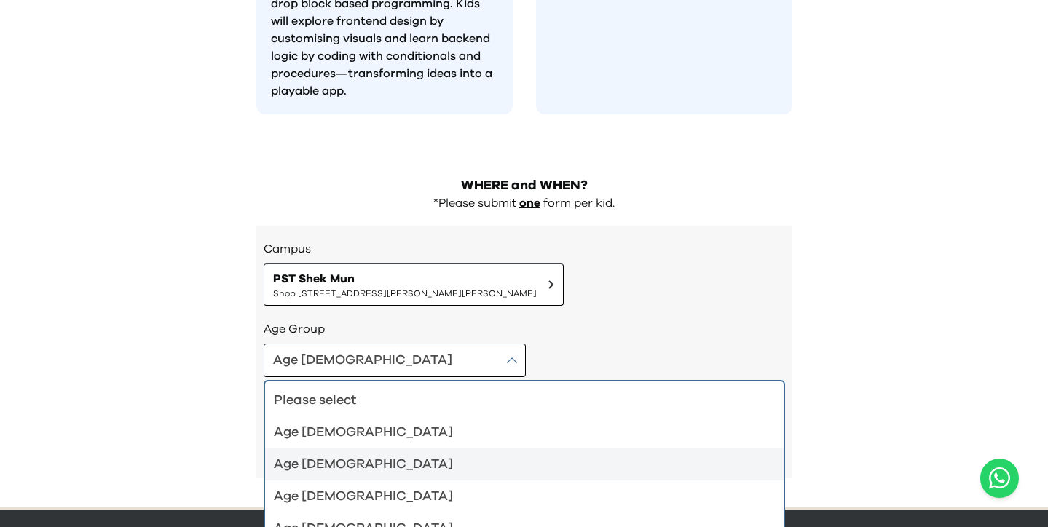
click at [328, 455] on div "Age 6-7" at bounding box center [516, 465] width 484 height 20
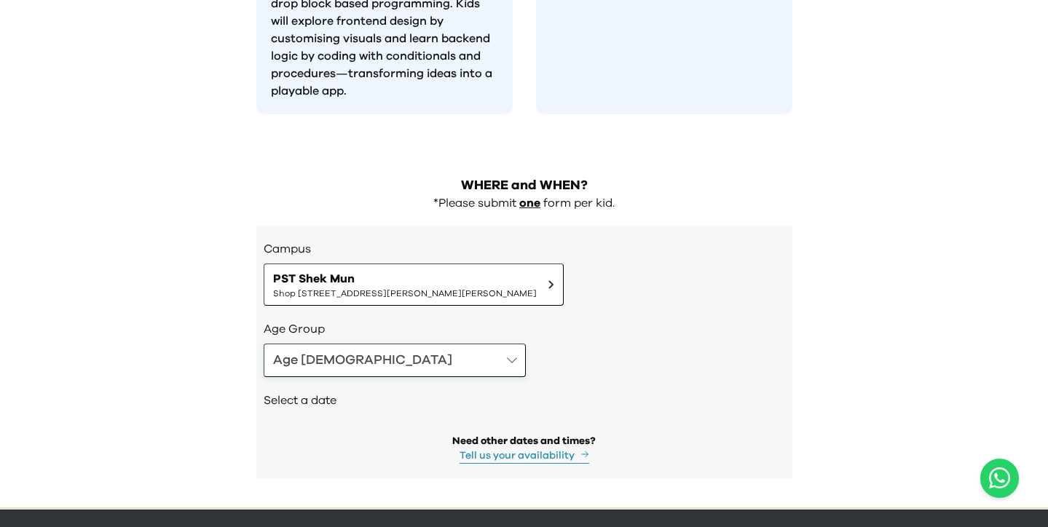
click at [344, 344] on button "Age 6-7" at bounding box center [395, 361] width 262 height 34
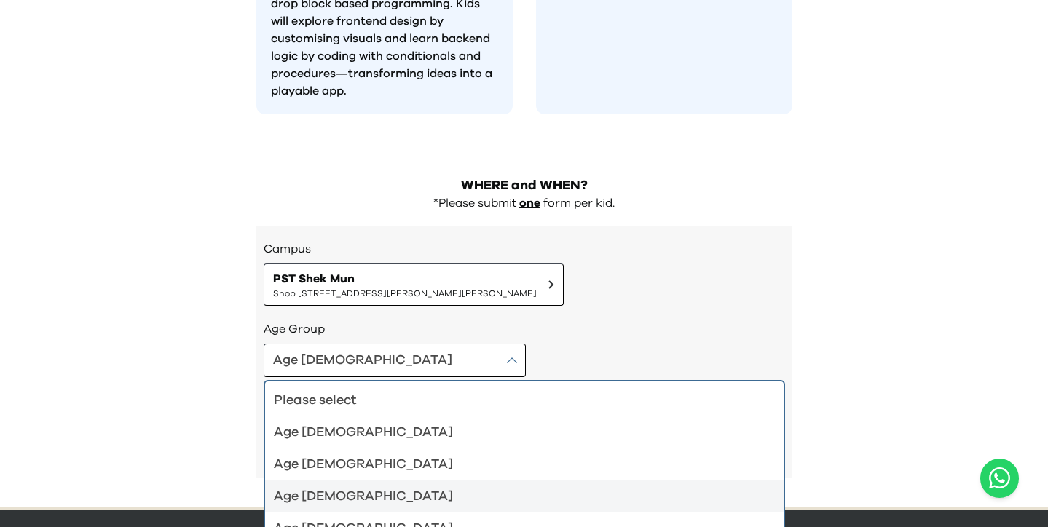
click at [335, 487] on div "Age 8-9" at bounding box center [516, 497] width 484 height 20
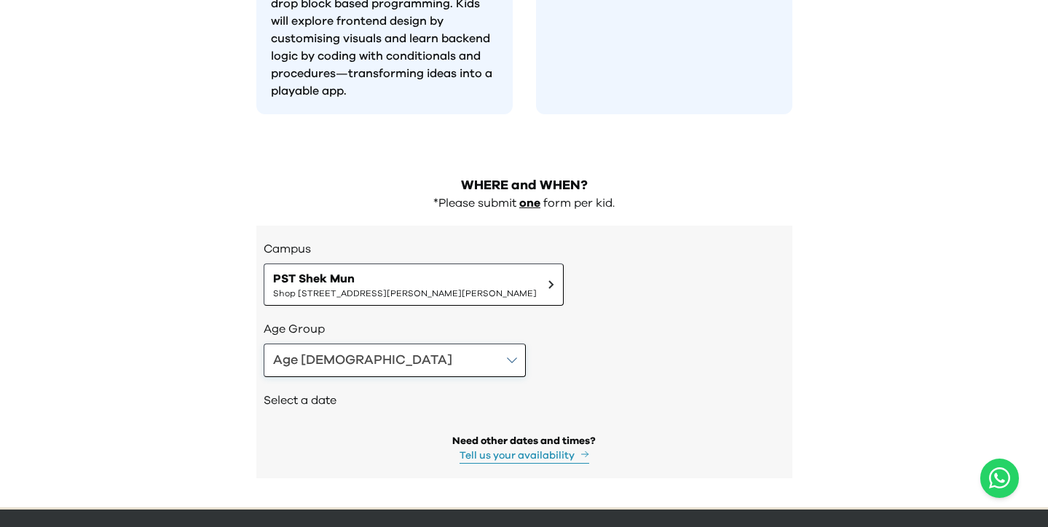
click at [345, 344] on button "Age 8-9" at bounding box center [395, 361] width 262 height 34
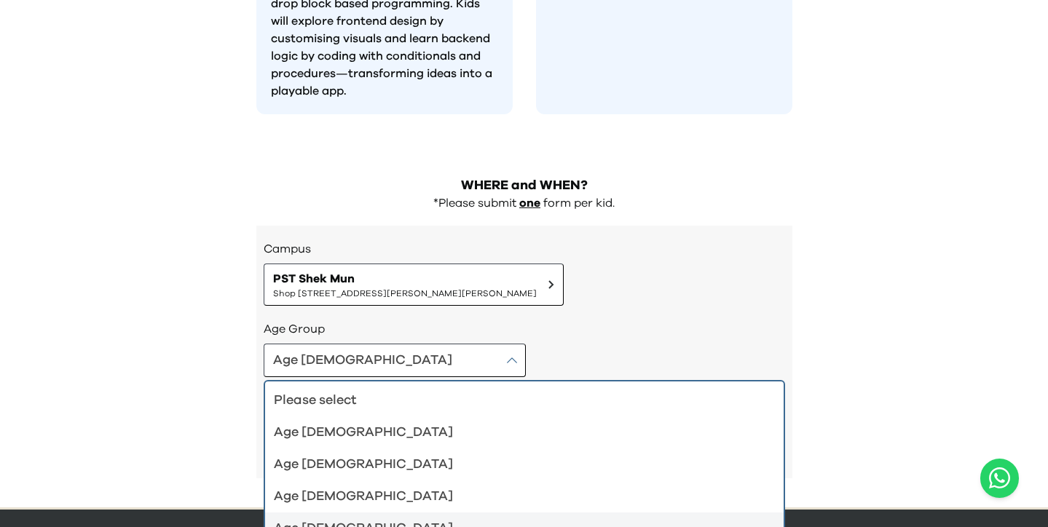
click at [337, 519] on div "Age 10-12" at bounding box center [516, 529] width 484 height 20
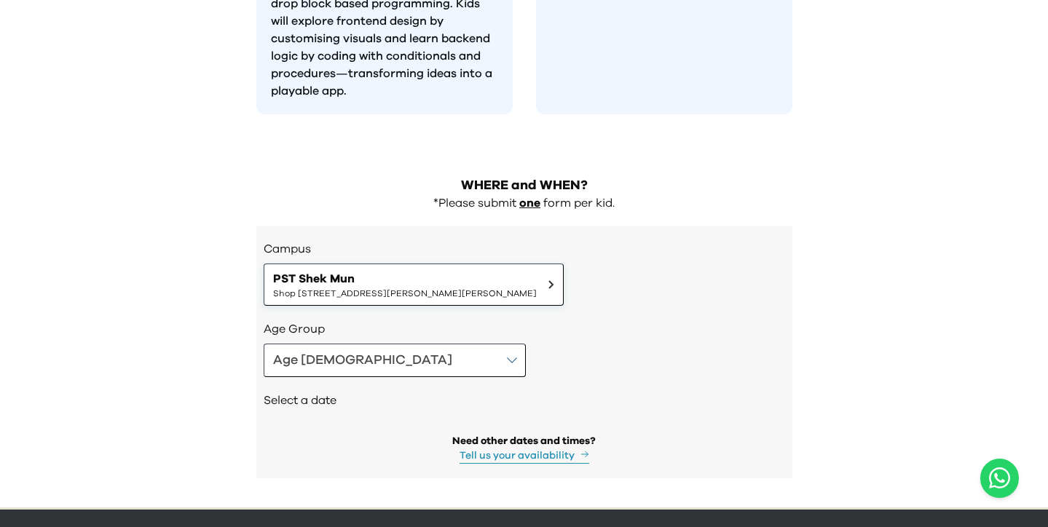
click at [409, 270] on span "PST Shek Mun" at bounding box center [405, 278] width 264 height 17
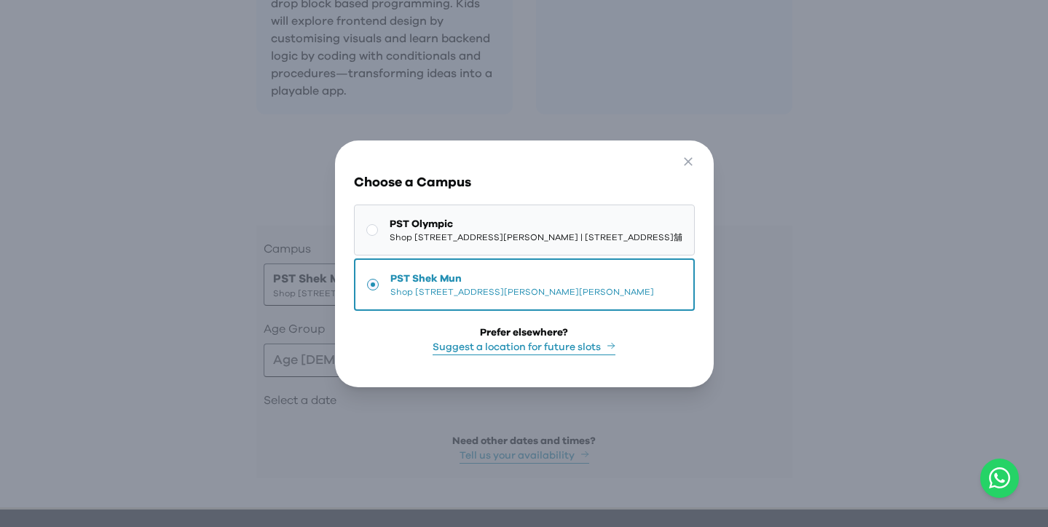
click at [424, 246] on button "PST Olympic Shop 118-119, 1/F, Olympian City 1, 11 Hoi Fai Road, Tai Kok Tsui |…" at bounding box center [524, 230] width 341 height 51
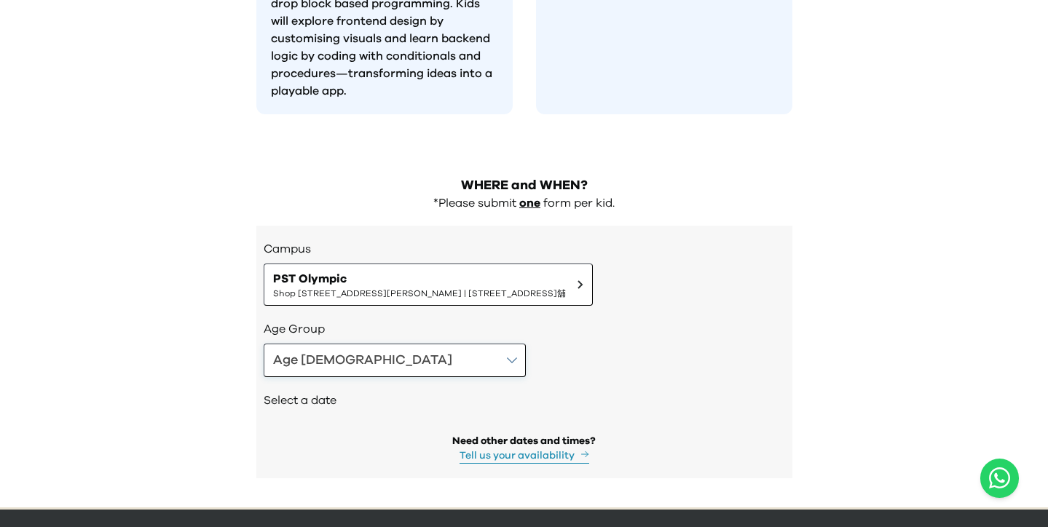
click at [306, 350] on div "Age 10-12" at bounding box center [362, 360] width 179 height 20
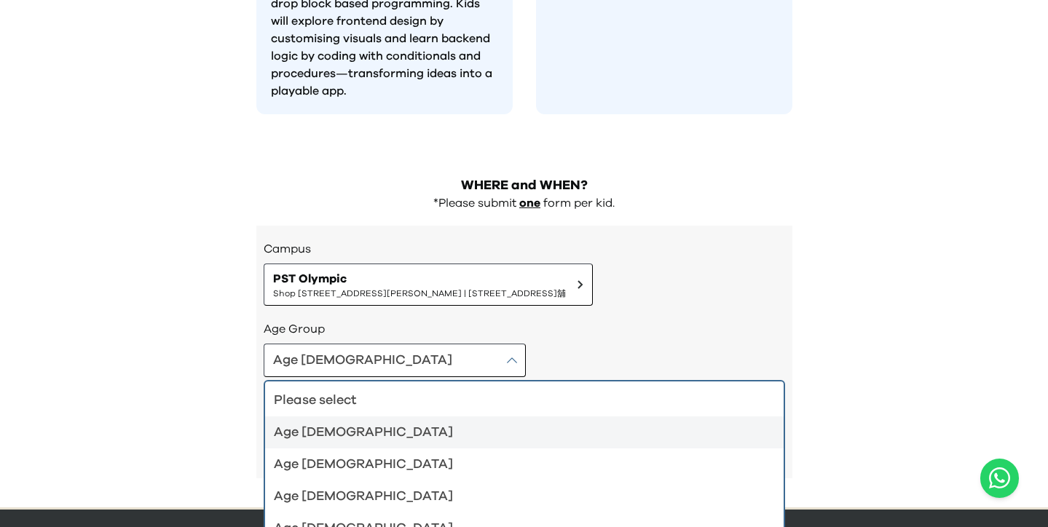
click at [318, 423] on div "Age 4-5" at bounding box center [516, 433] width 484 height 20
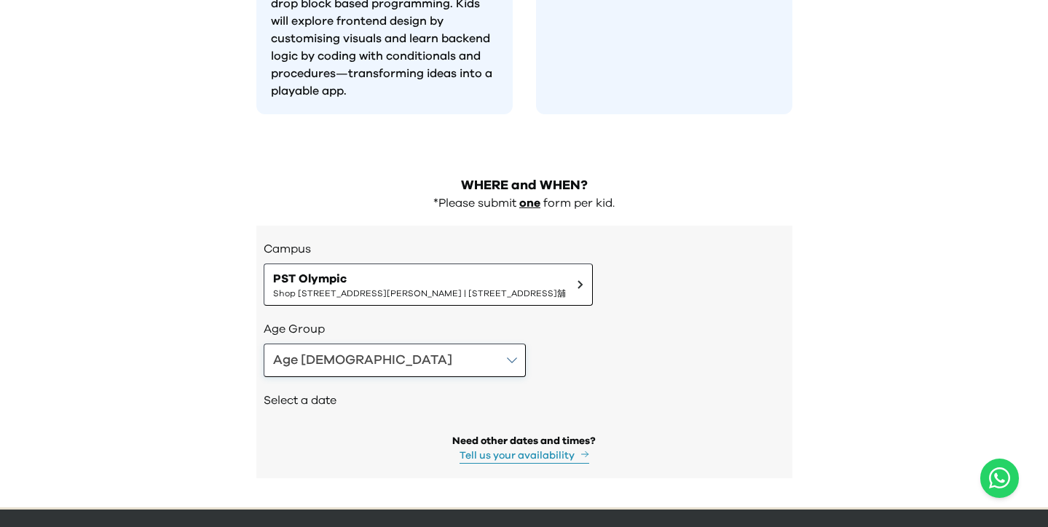
click at [347, 344] on button "Age 4-5" at bounding box center [395, 361] width 262 height 34
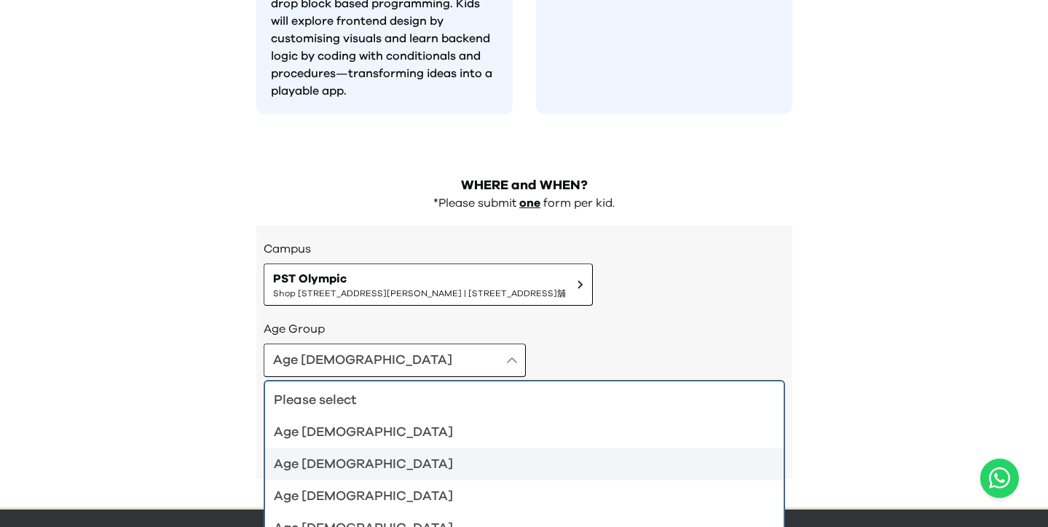
click at [321, 455] on div "Age 6-7" at bounding box center [516, 465] width 484 height 20
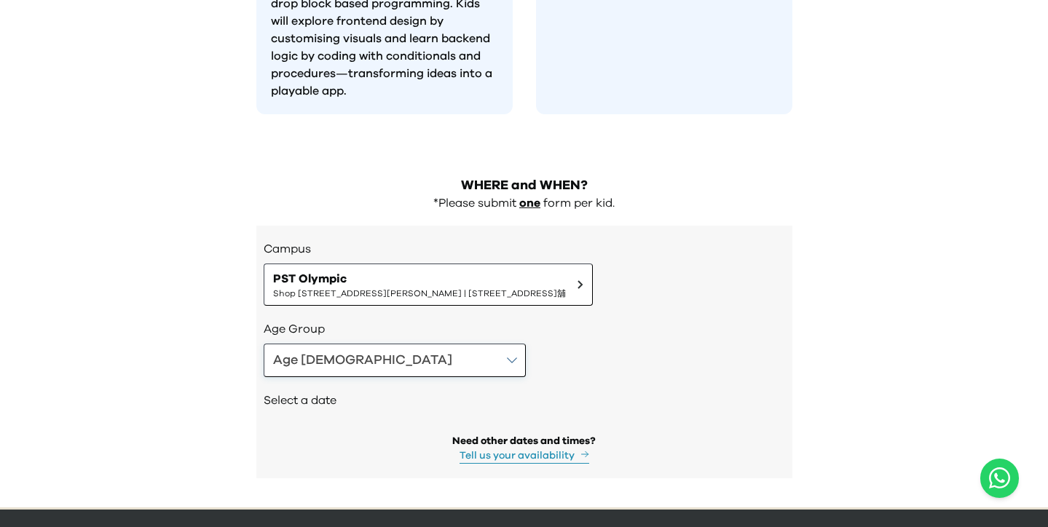
click at [345, 344] on button "Age 6-7" at bounding box center [395, 361] width 262 height 34
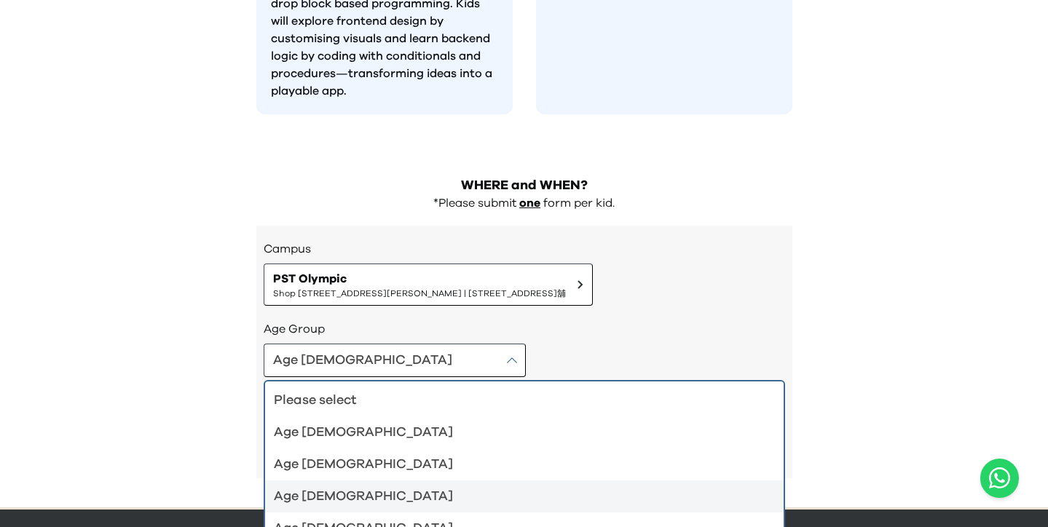
click at [317, 487] on div "Age 8-9" at bounding box center [516, 497] width 484 height 20
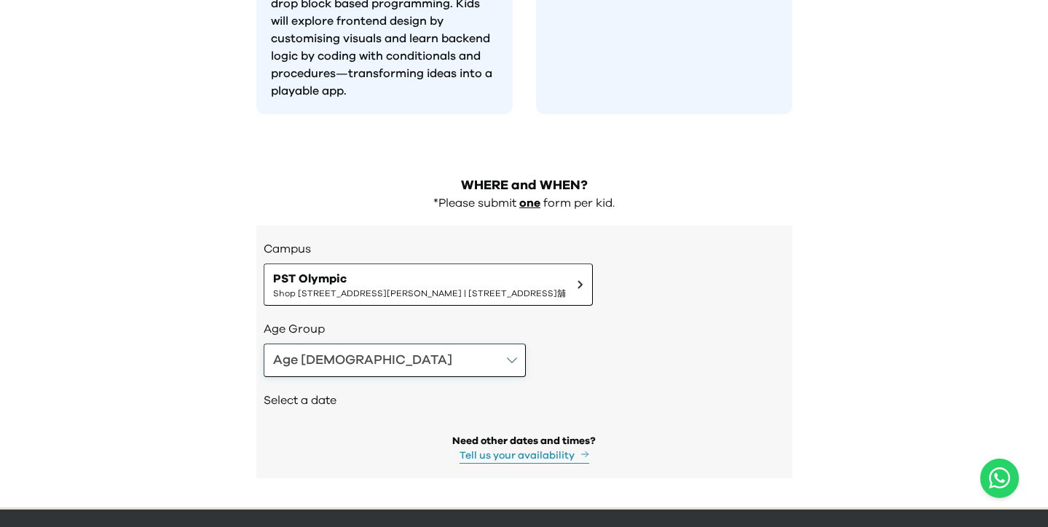
click at [349, 344] on button "Age 8-9" at bounding box center [395, 361] width 262 height 34
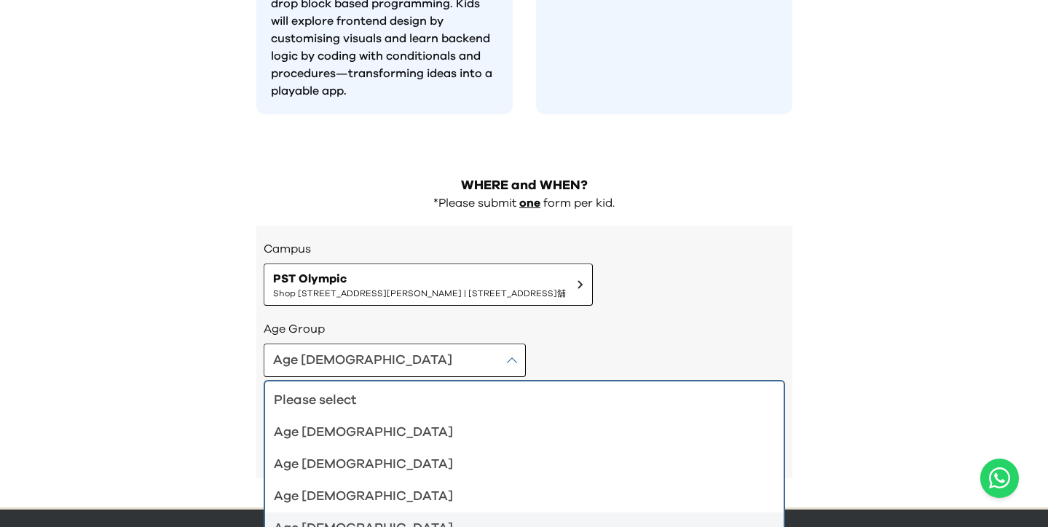
click at [321, 513] on li "Age 10-12" at bounding box center [524, 529] width 519 height 32
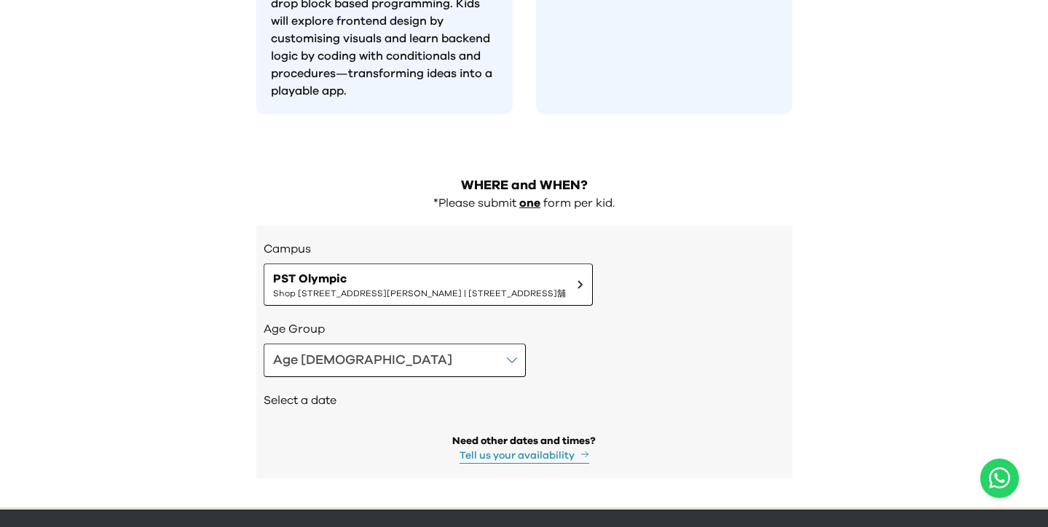
click at [501, 423] on div "Campus PST Olympic Shop 118-119, 1/F, Olympian City 1, 11 Hoi Fai Road, Tai Kok…" at bounding box center [524, 352] width 536 height 253
click at [501, 449] on button "Tell us your availability" at bounding box center [525, 456] width 130 height 15
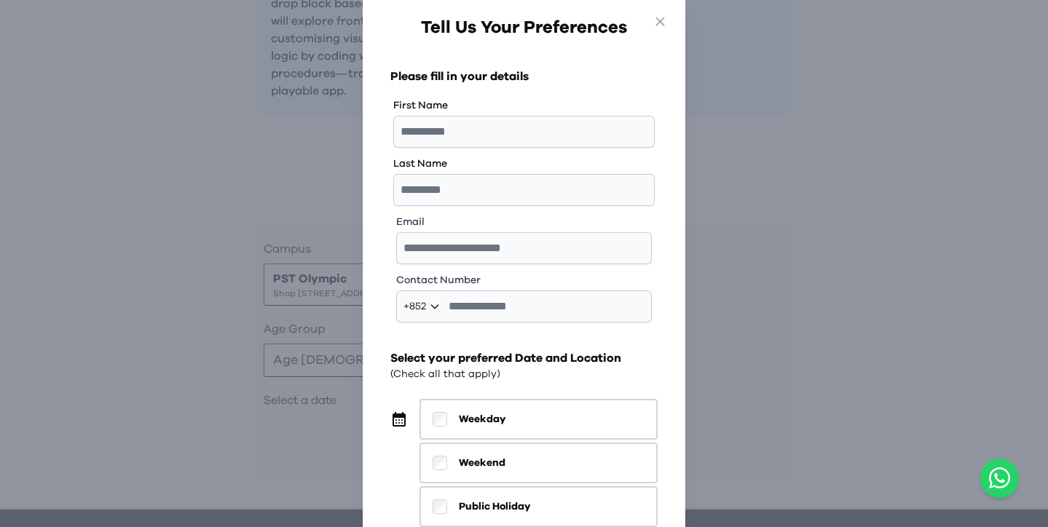
scroll to position [0, 0]
click at [661, 20] on icon "button" at bounding box center [660, 21] width 15 height 15
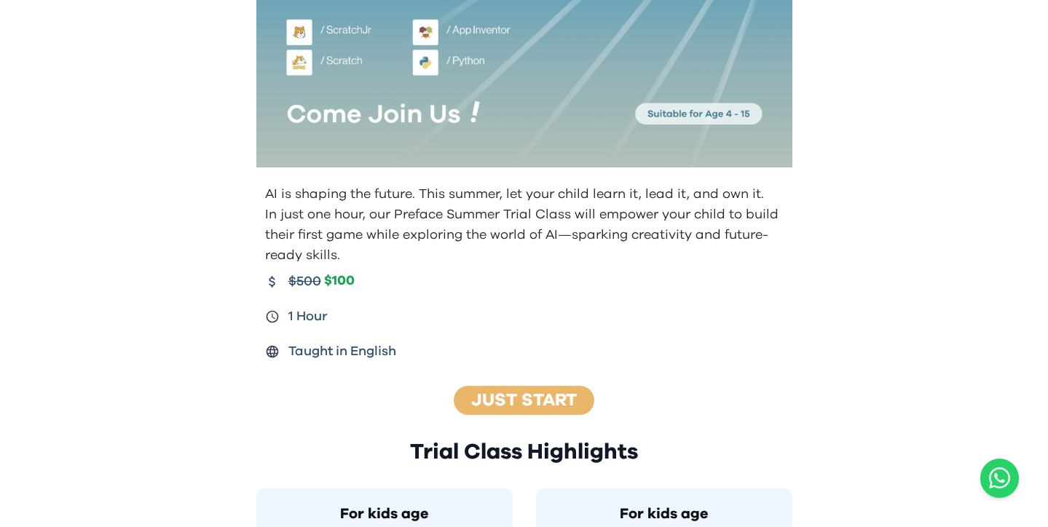
scroll to position [199, 0]
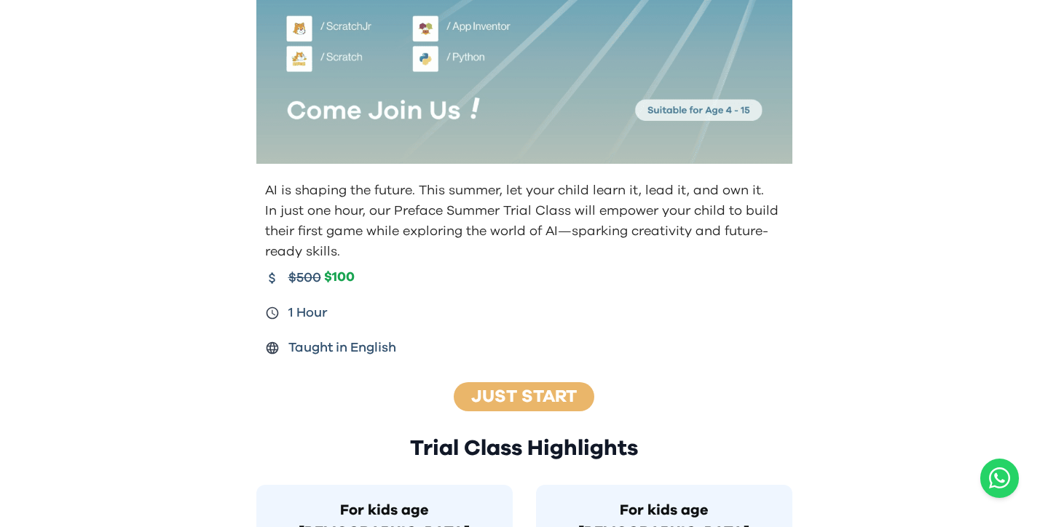
click at [336, 283] on span "$100" at bounding box center [339, 278] width 31 height 17
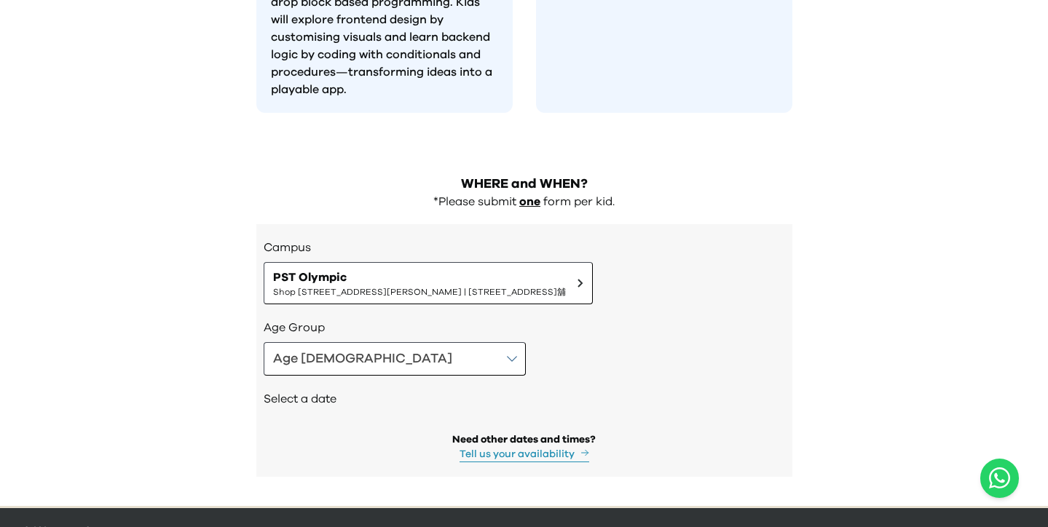
scroll to position [1442, 0]
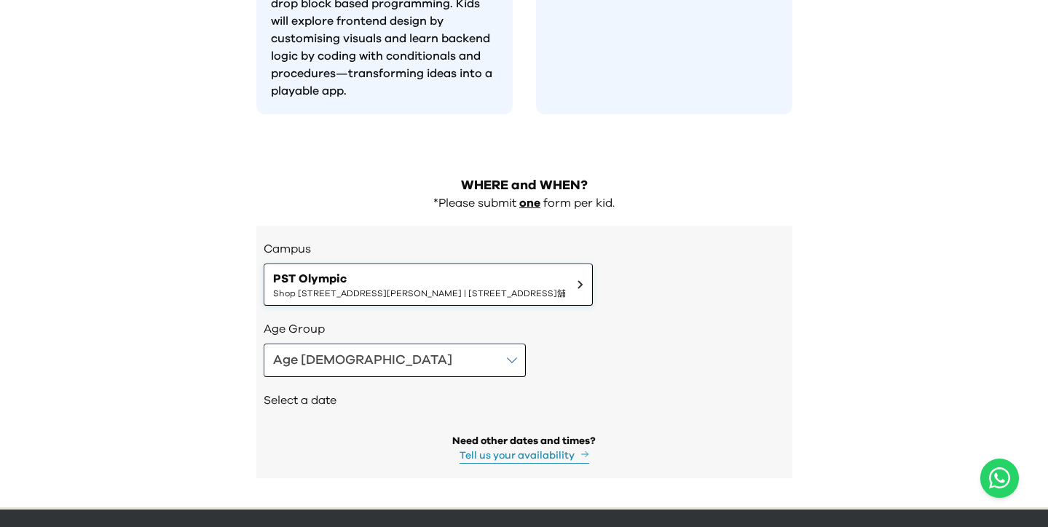
click at [593, 264] on button "PST Olympic Shop 118-119, 1/F, Olympian City 1, 11 Hoi Fai Road, Tai Kok Tsui |…" at bounding box center [428, 285] width 329 height 42
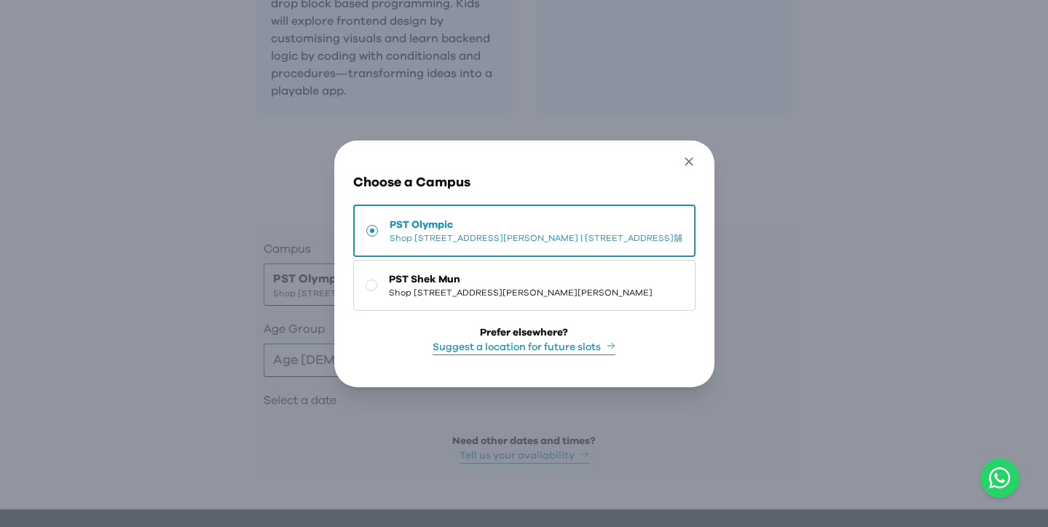
click at [697, 154] on icon "button" at bounding box center [689, 161] width 15 height 15
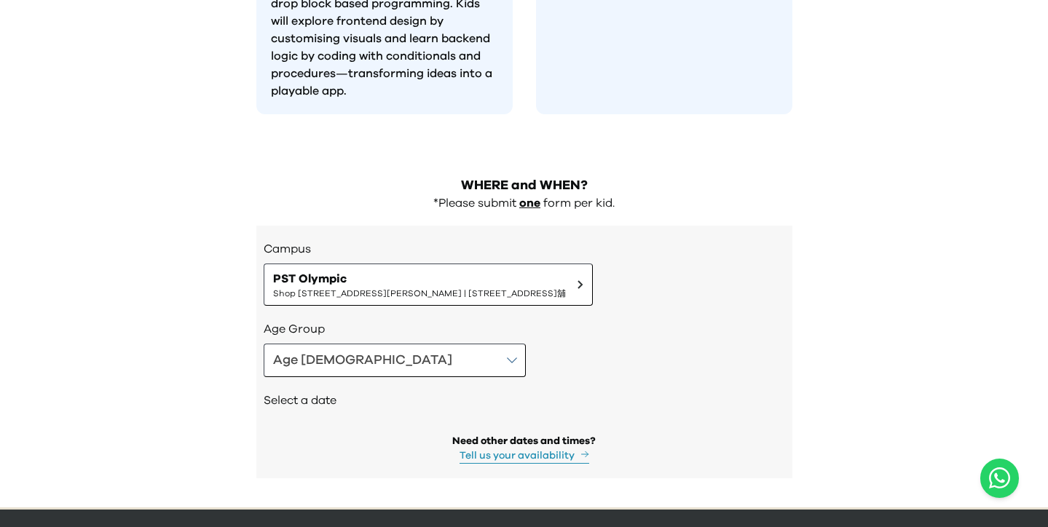
click at [395, 264] on button "PST Olympic Shop 118-119, 1/F, Olympian City 1, 11 Hoi Fai Road, Tai Kok Tsui |…" at bounding box center [428, 285] width 329 height 42
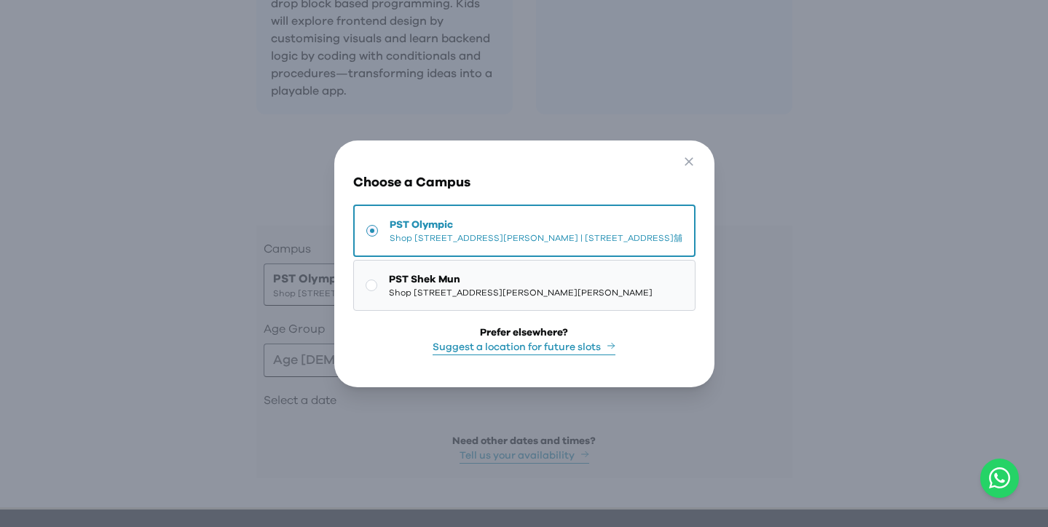
click at [532, 288] on span "Shop [STREET_ADDRESS][PERSON_NAME][PERSON_NAME]" at bounding box center [521, 293] width 264 height 12
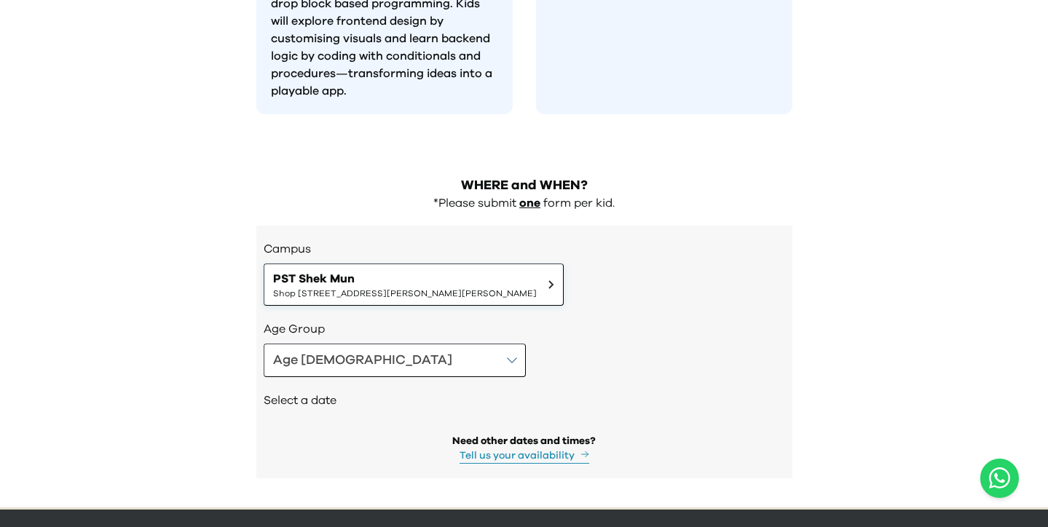
click at [564, 264] on button "PST Shek Mun Shop 227, 2/F, Kings Wing Plaza 1, No.3 On Kwan Street, Shek Mun |…" at bounding box center [414, 285] width 300 height 42
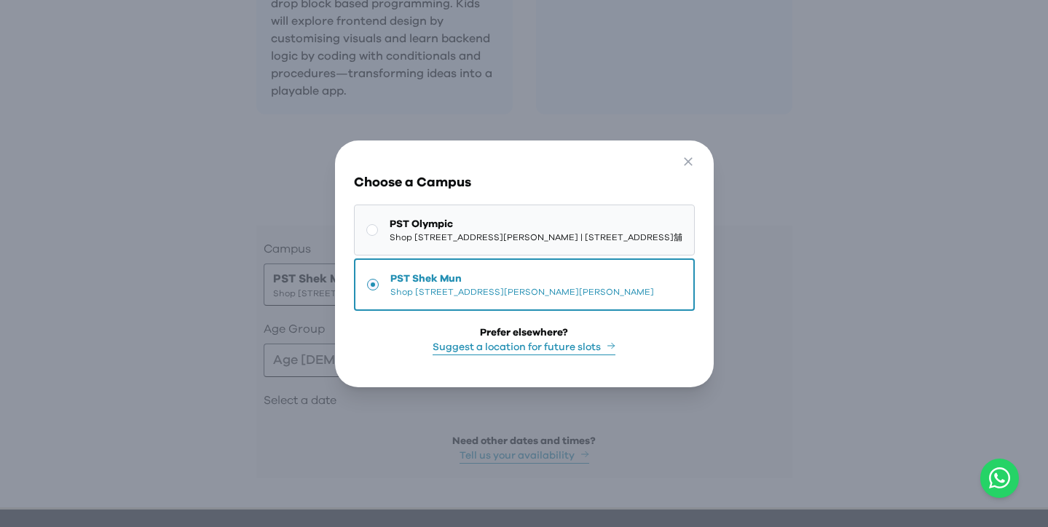
click at [469, 232] on span "Shop [STREET_ADDRESS][PERSON_NAME] | [STREET_ADDRESS]舖" at bounding box center [536, 238] width 293 height 12
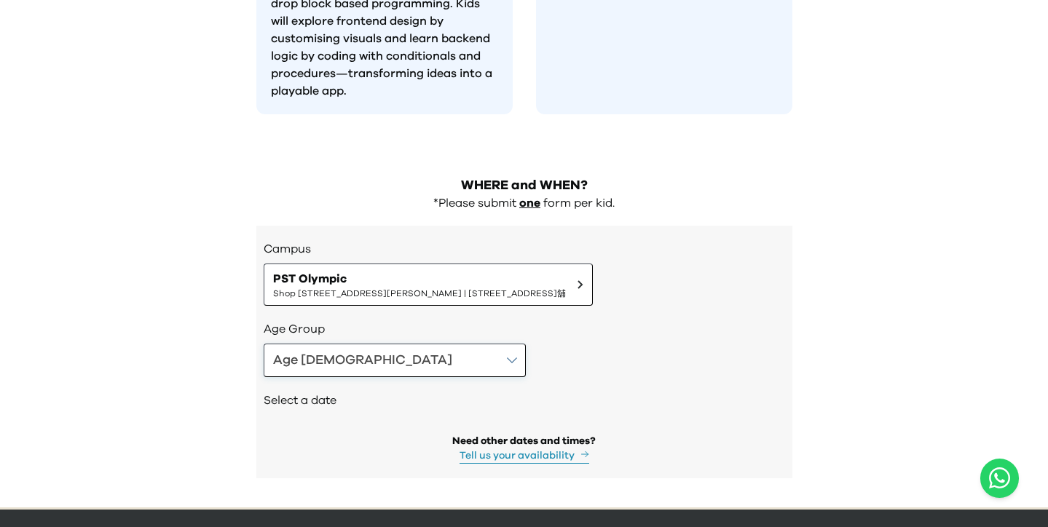
click at [388, 344] on button "Age 10-12" at bounding box center [395, 361] width 262 height 34
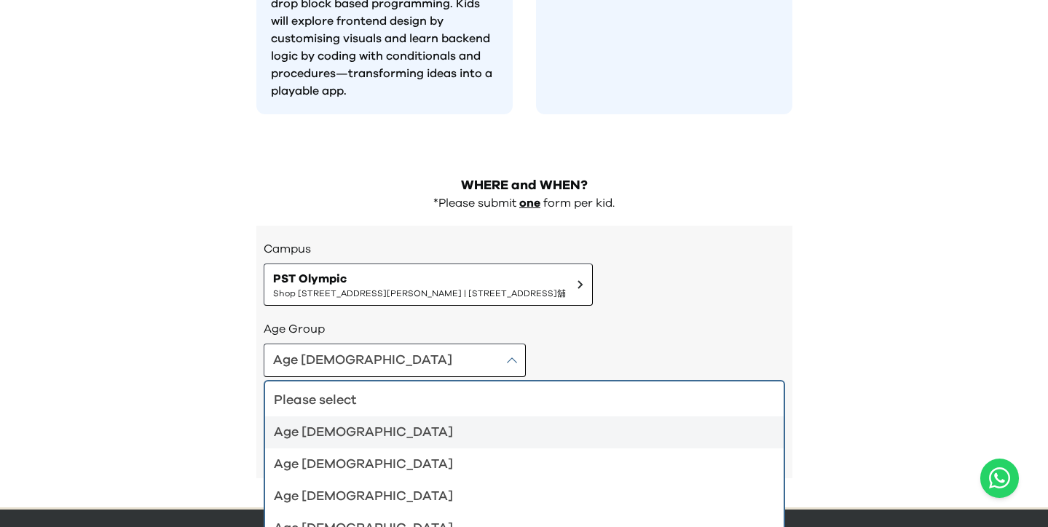
click at [343, 423] on div "Age 4-5" at bounding box center [516, 433] width 484 height 20
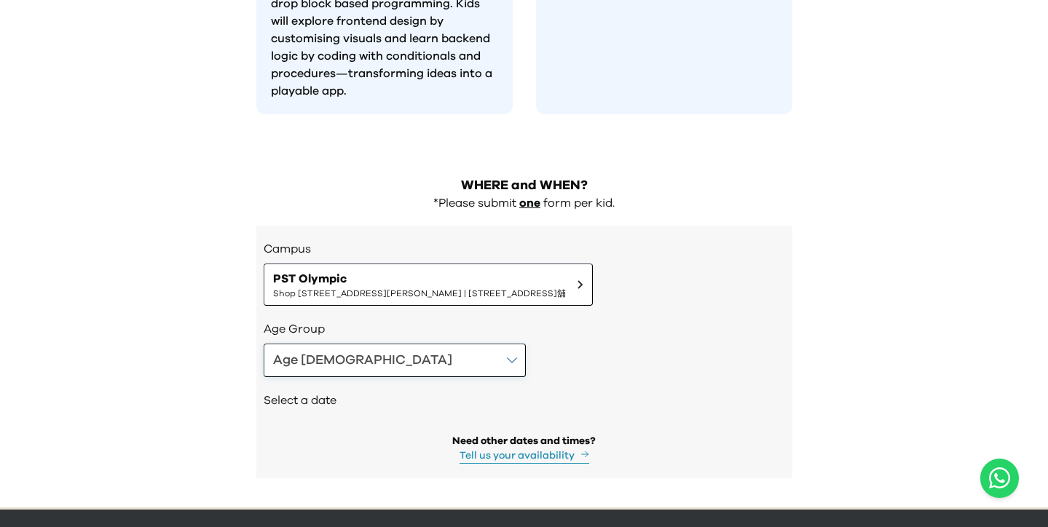
click at [381, 344] on button "Age 4-5" at bounding box center [395, 361] width 262 height 34
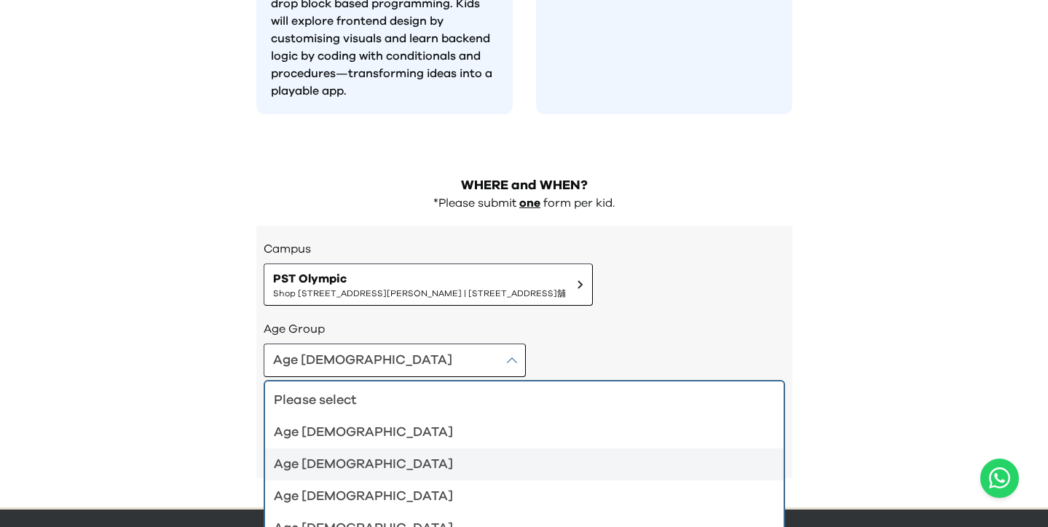
click at [327, 455] on div "Age 6-7" at bounding box center [516, 465] width 484 height 20
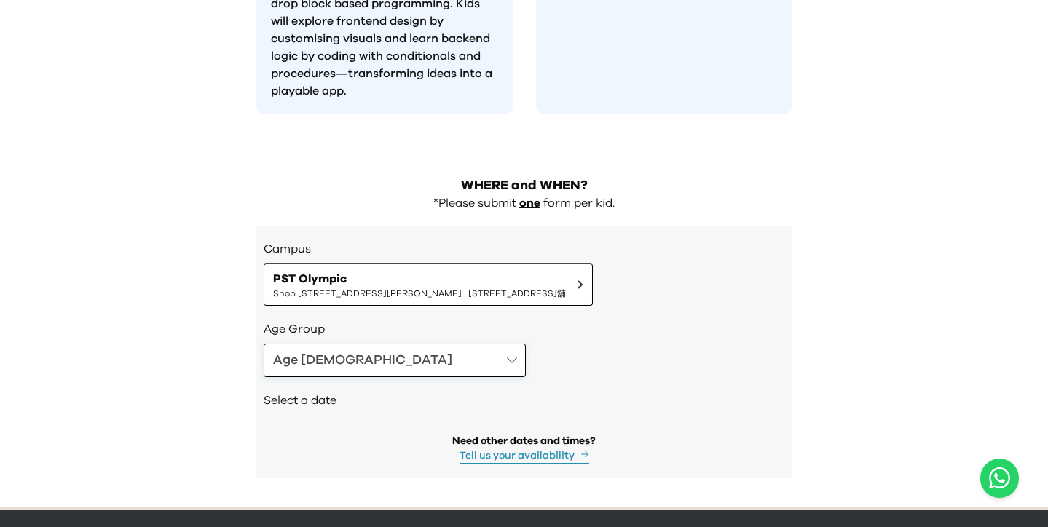
click at [385, 344] on button "Age 6-7" at bounding box center [395, 361] width 262 height 34
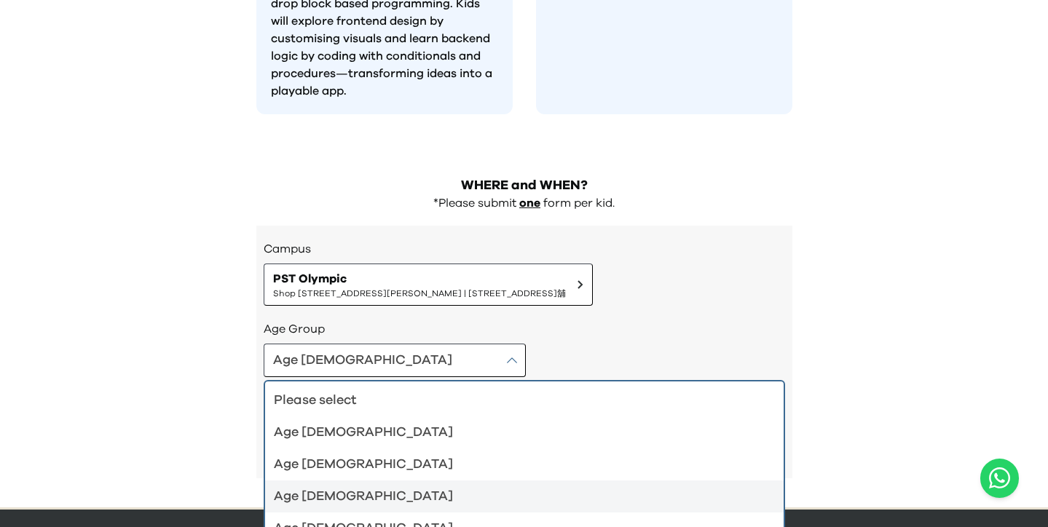
click at [331, 487] on div "Age 8-9" at bounding box center [516, 497] width 484 height 20
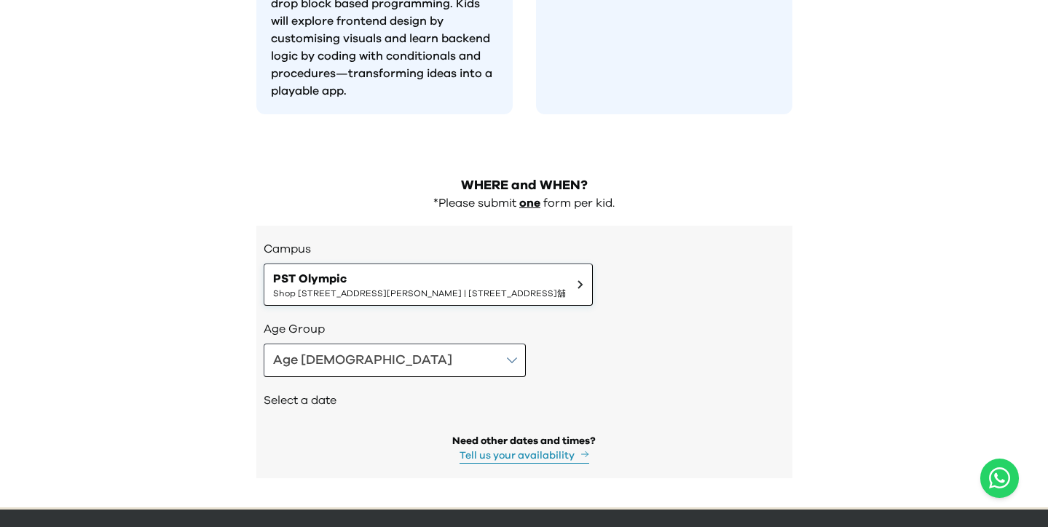
click at [421, 288] on span "Shop [STREET_ADDRESS][PERSON_NAME] | [STREET_ADDRESS]舖" at bounding box center [419, 294] width 293 height 12
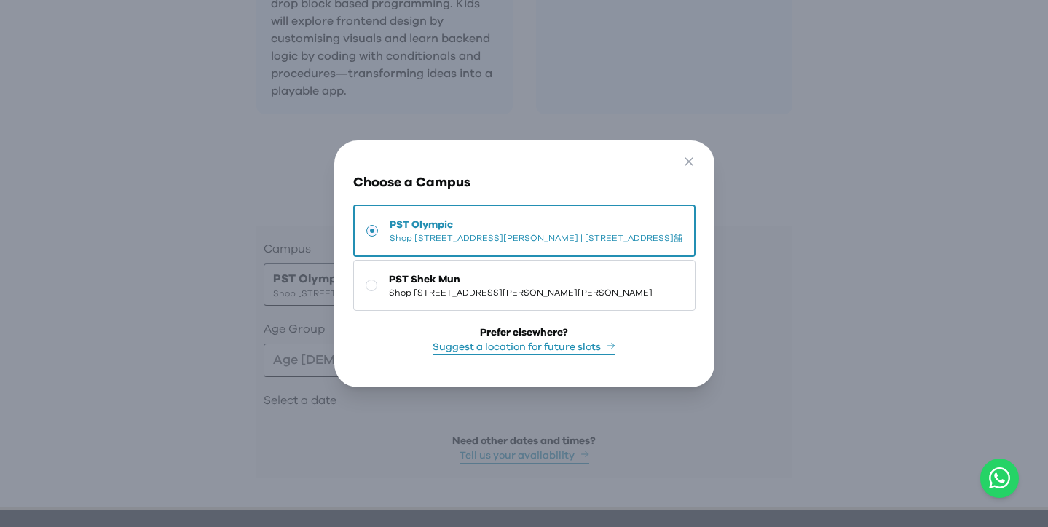
click at [409, 240] on span "Shop [STREET_ADDRESS][PERSON_NAME] | [STREET_ADDRESS]舖" at bounding box center [536, 238] width 293 height 12
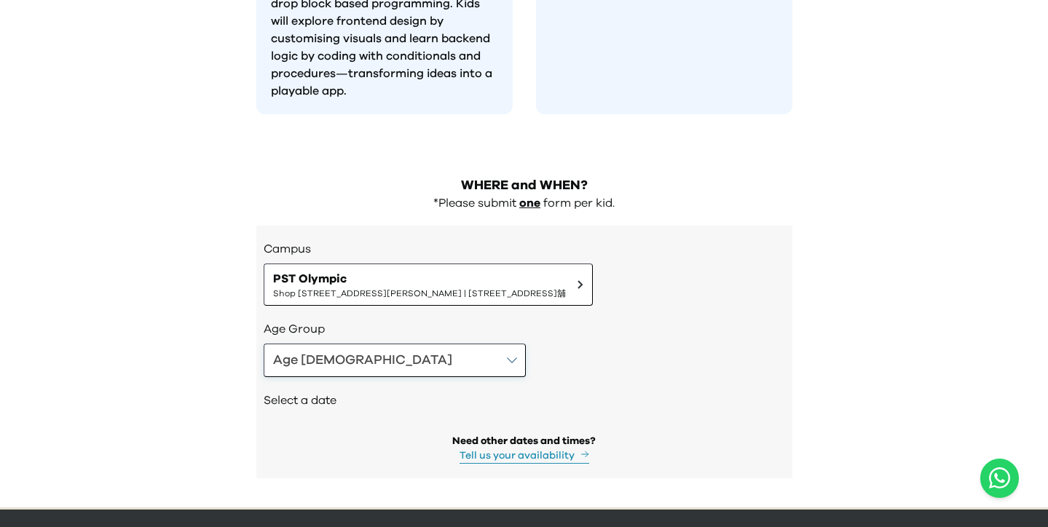
click at [332, 344] on button "Age 8-9" at bounding box center [395, 361] width 262 height 34
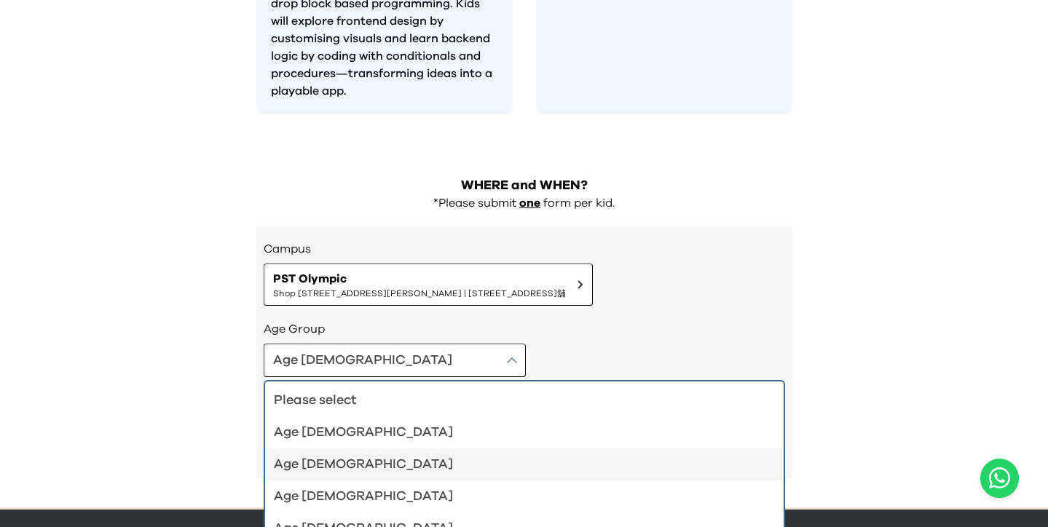
click at [317, 455] on div "Age 6-7" at bounding box center [516, 465] width 484 height 20
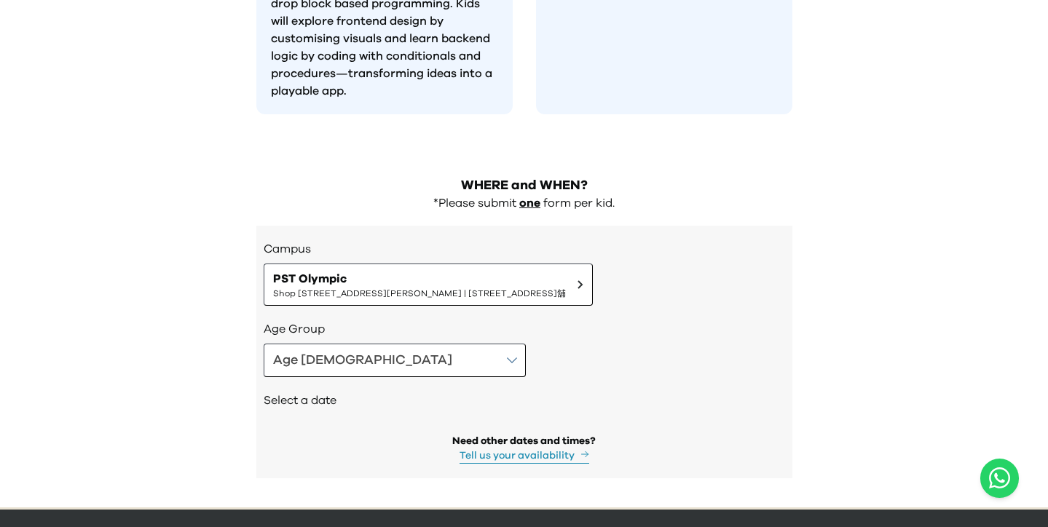
click at [506, 449] on button "Tell us your availability" at bounding box center [525, 456] width 130 height 15
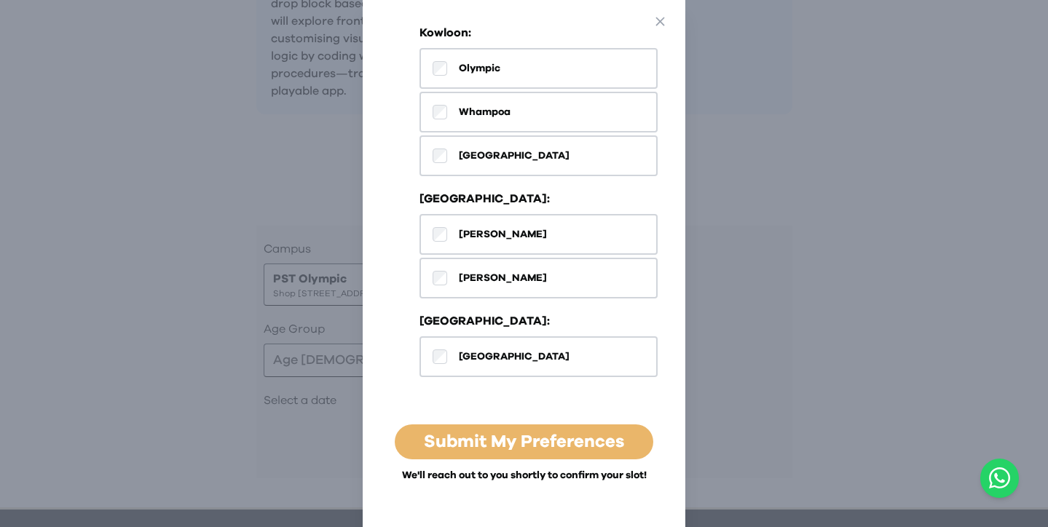
scroll to position [720, 0]
click at [777, 102] on div "Go Back Close Tell Us Your Preferences Please fill in your details First Name L…" at bounding box center [524, 263] width 1048 height 527
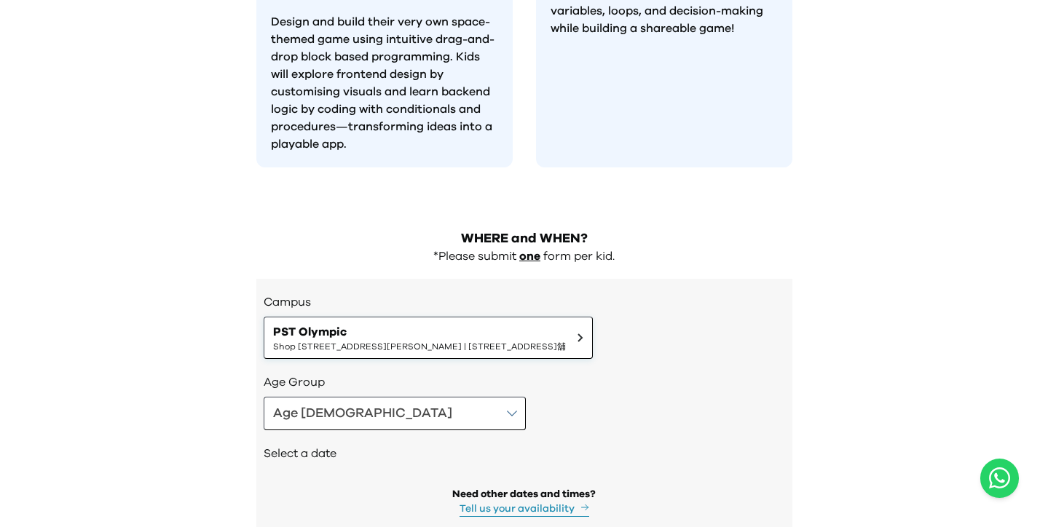
scroll to position [1384, 0]
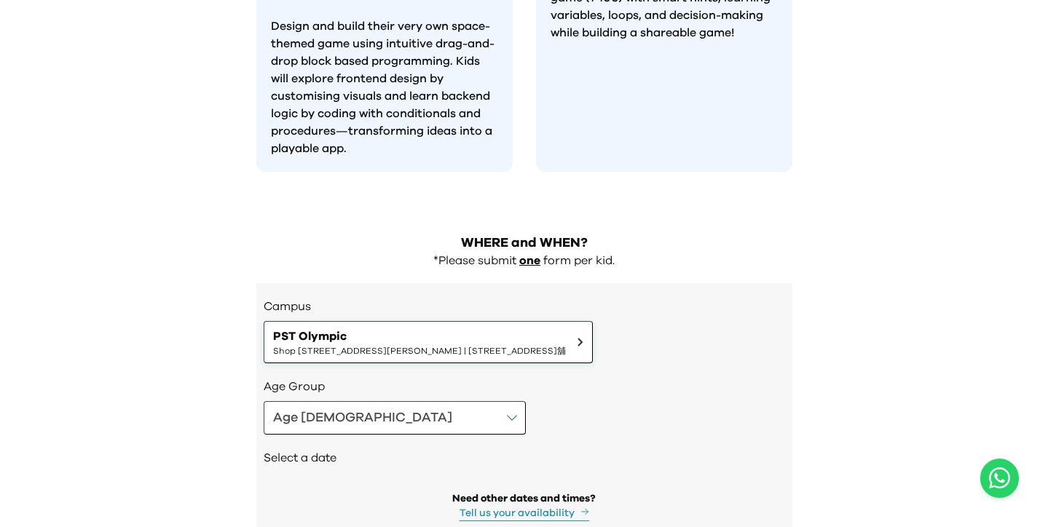
click at [385, 345] on span "Shop [STREET_ADDRESS][PERSON_NAME] | [STREET_ADDRESS]舖" at bounding box center [419, 351] width 293 height 12
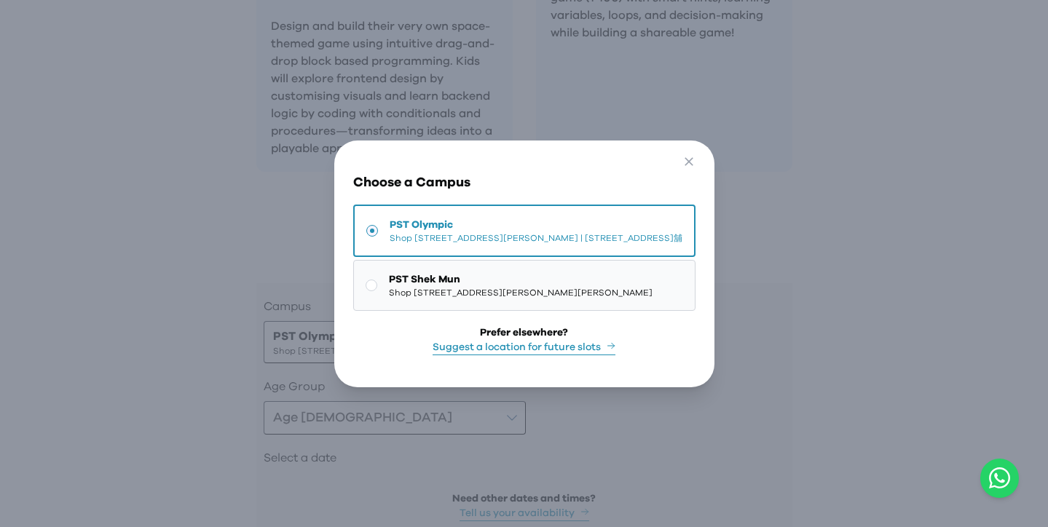
click at [573, 299] on span "Shop [STREET_ADDRESS][PERSON_NAME][PERSON_NAME]" at bounding box center [521, 293] width 264 height 12
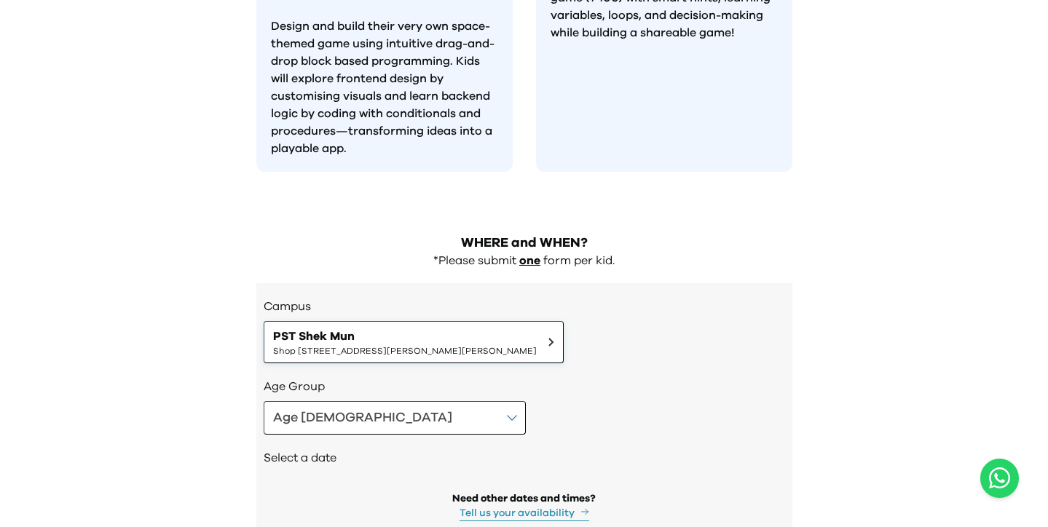
click at [537, 328] on span "PST Shek Mun" at bounding box center [405, 336] width 264 height 17
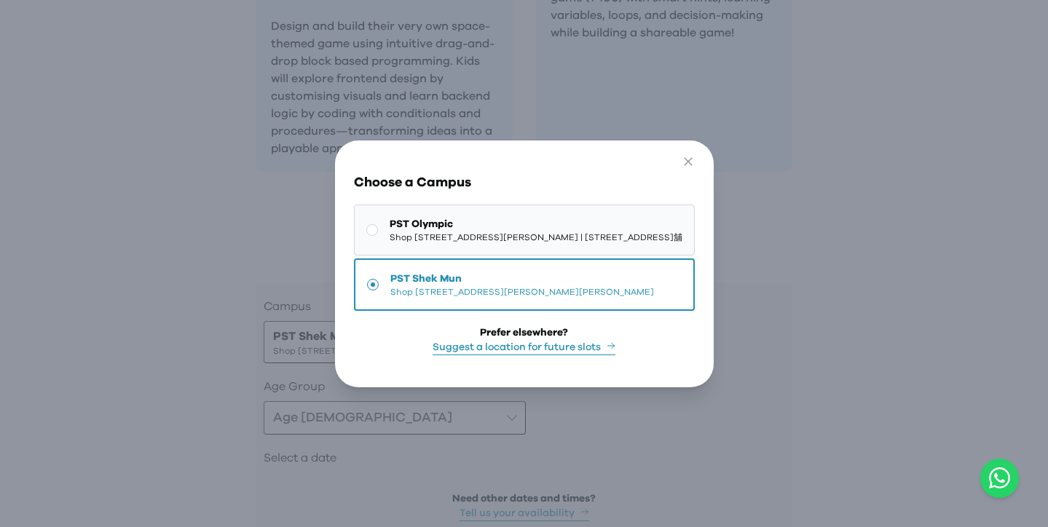
click at [630, 246] on button "PST Olympic Shop 118-119, 1/F, Olympian City 1, 11 Hoi Fai Road, Tai Kok Tsui |…" at bounding box center [524, 230] width 341 height 51
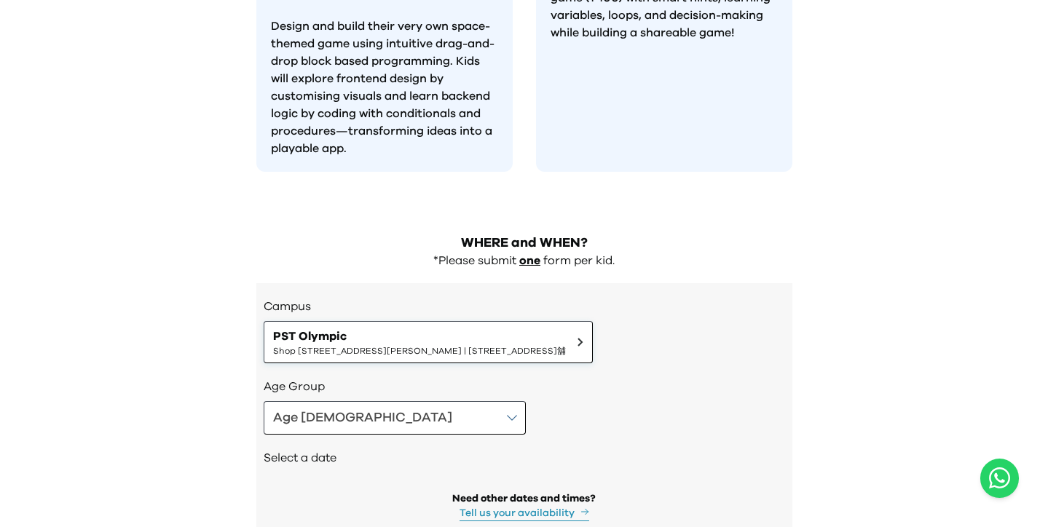
click at [464, 345] on span "Shop [STREET_ADDRESS][PERSON_NAME] | [STREET_ADDRESS]舖" at bounding box center [419, 351] width 293 height 12
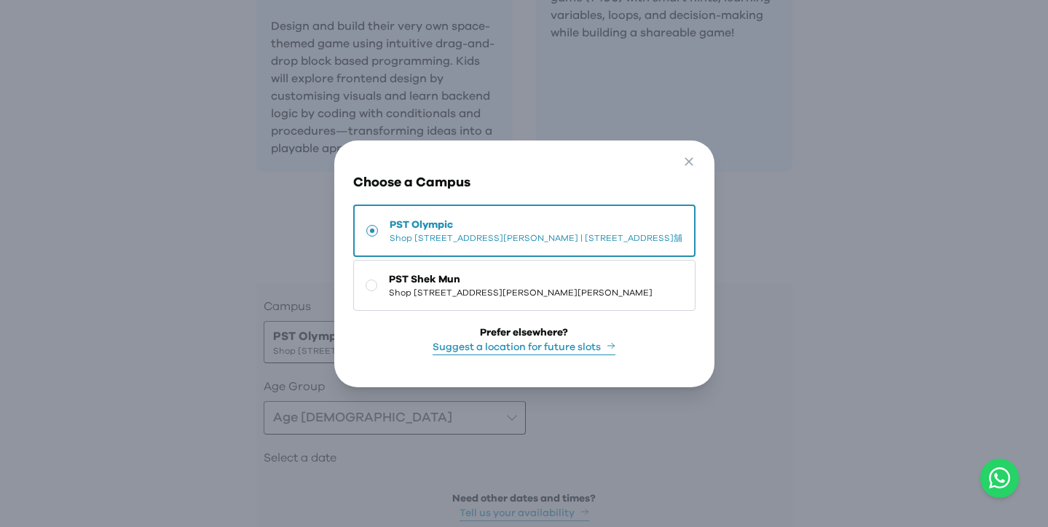
click at [426, 235] on span "Shop [STREET_ADDRESS][PERSON_NAME] | [STREET_ADDRESS]舖" at bounding box center [536, 238] width 293 height 12
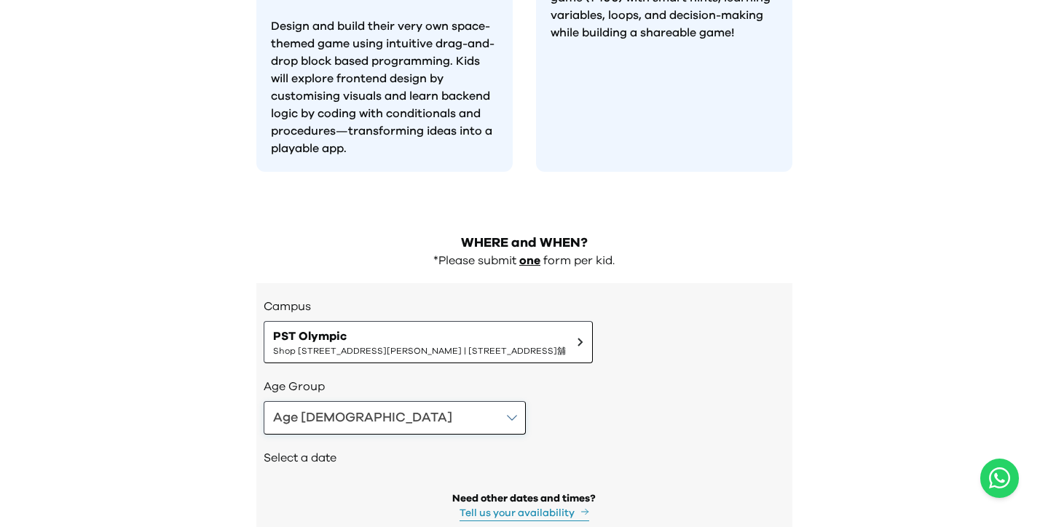
click at [310, 408] on div "Age 6-7" at bounding box center [362, 418] width 179 height 20
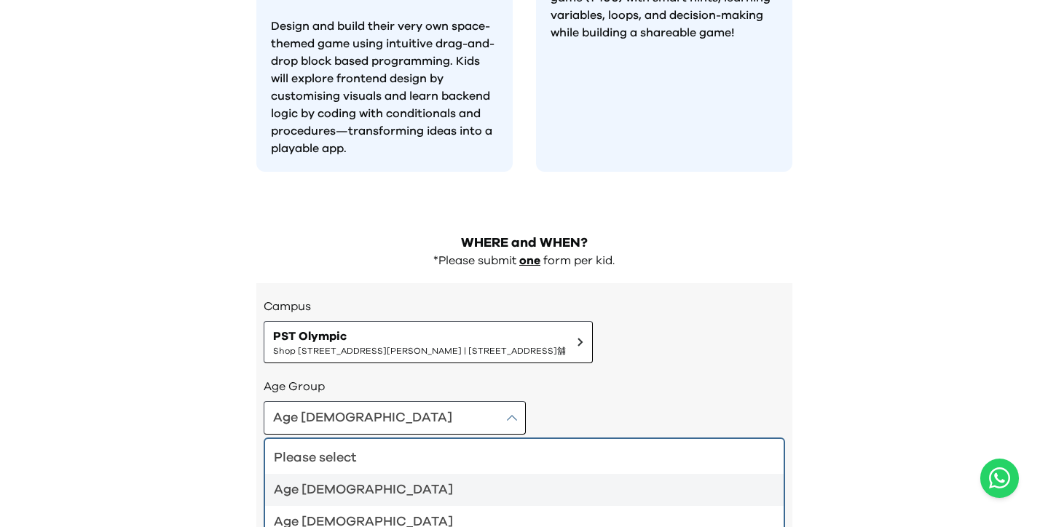
click at [315, 480] on div "Age 4-5" at bounding box center [516, 490] width 484 height 20
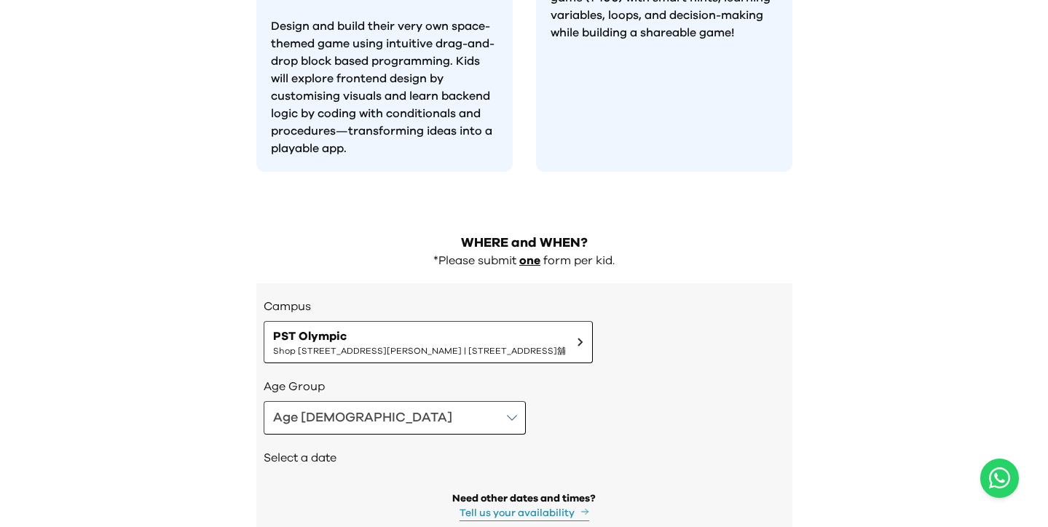
click at [552, 506] on button "Tell us your availability" at bounding box center [525, 513] width 130 height 15
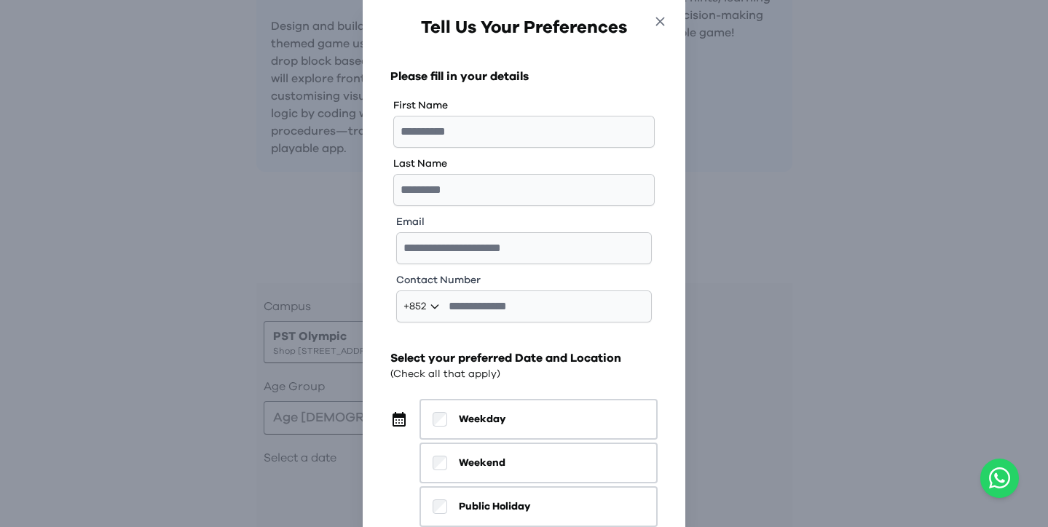
click at [660, 23] on icon "button" at bounding box center [660, 21] width 9 height 9
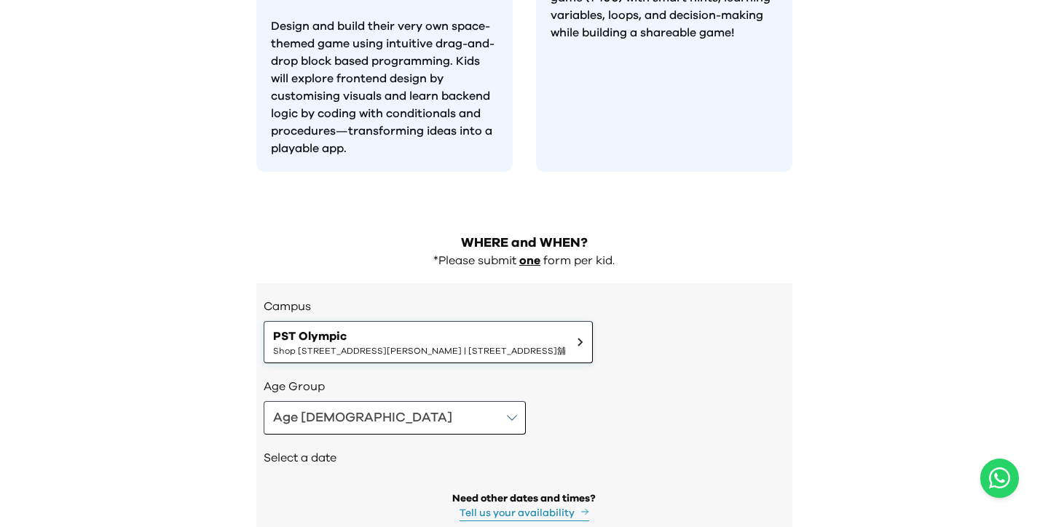
click at [566, 328] on span "PST Olympic" at bounding box center [419, 336] width 293 height 17
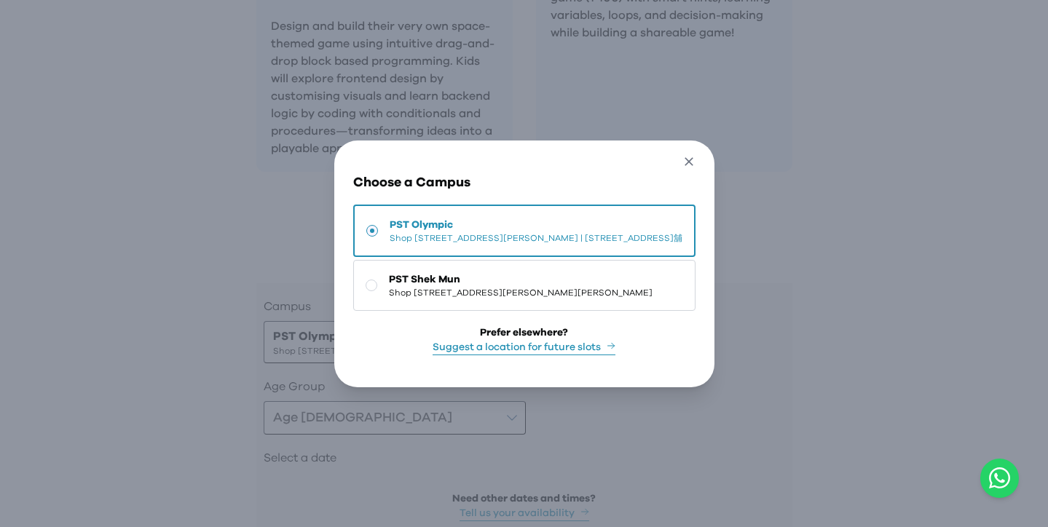
click at [697, 154] on icon "button" at bounding box center [689, 161] width 15 height 15
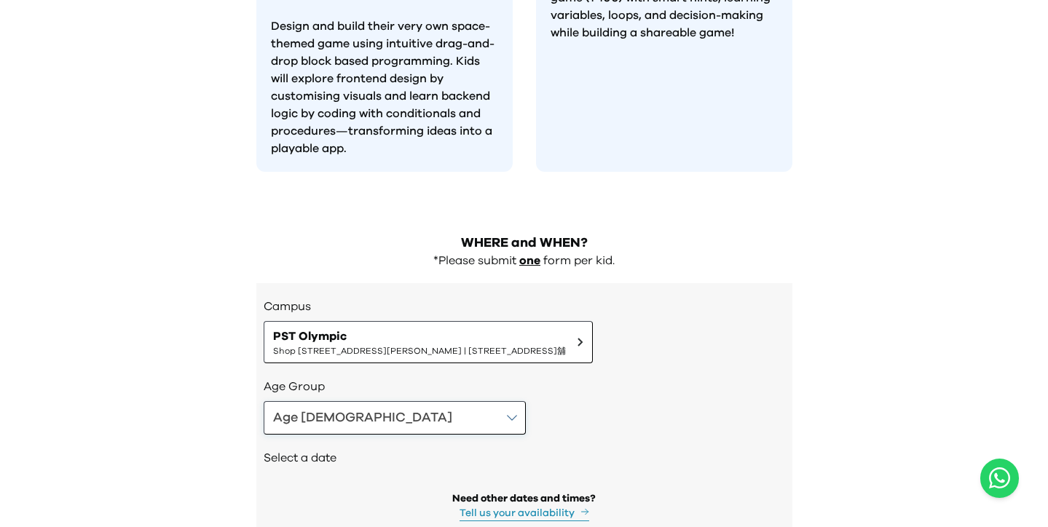
click at [368, 401] on button "Age 4-5" at bounding box center [395, 418] width 262 height 34
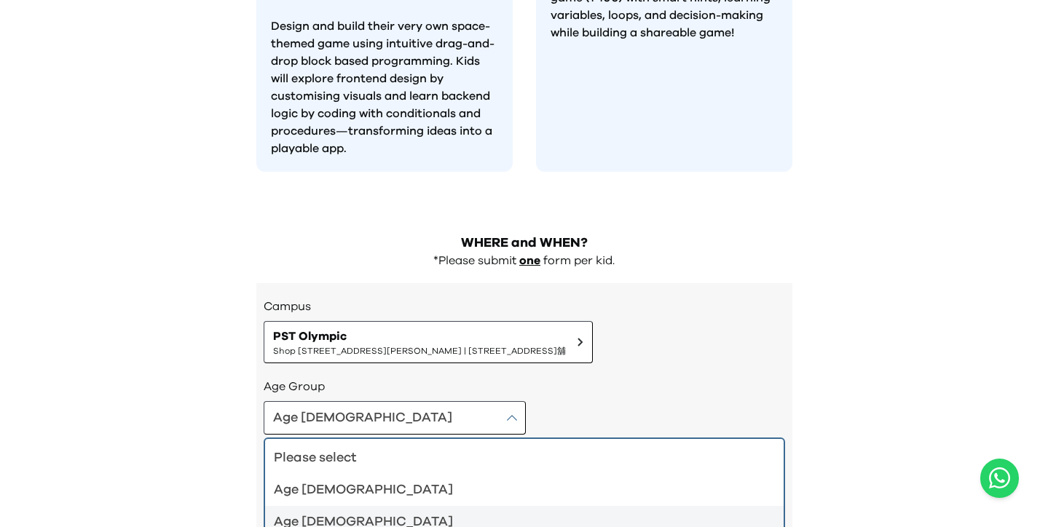
click at [339, 506] on li "Age 6-7" at bounding box center [524, 522] width 519 height 32
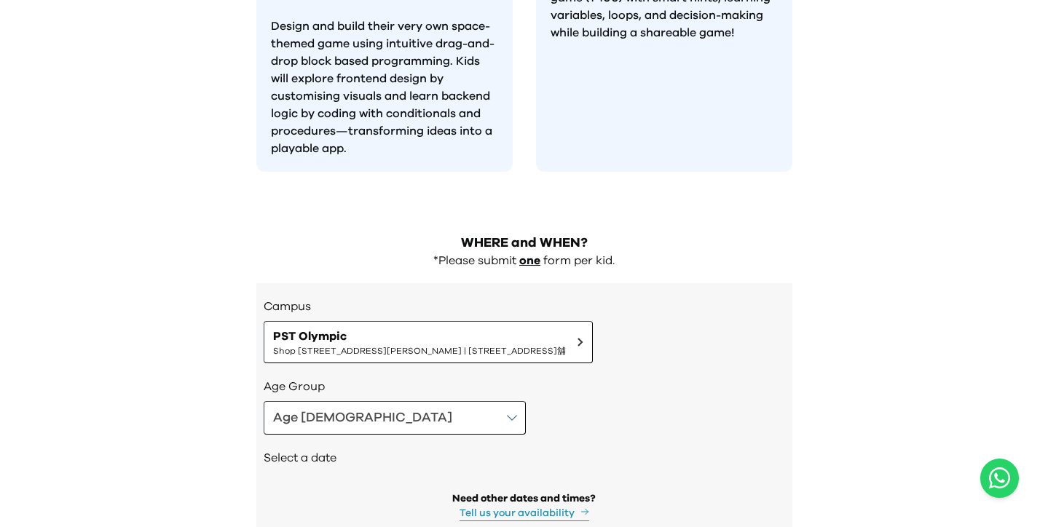
click at [565, 378] on div "Age Group Age 6-7" at bounding box center [525, 406] width 522 height 57
click at [520, 345] on span "Shop [STREET_ADDRESS][PERSON_NAME] | [STREET_ADDRESS]舖" at bounding box center [419, 351] width 293 height 12
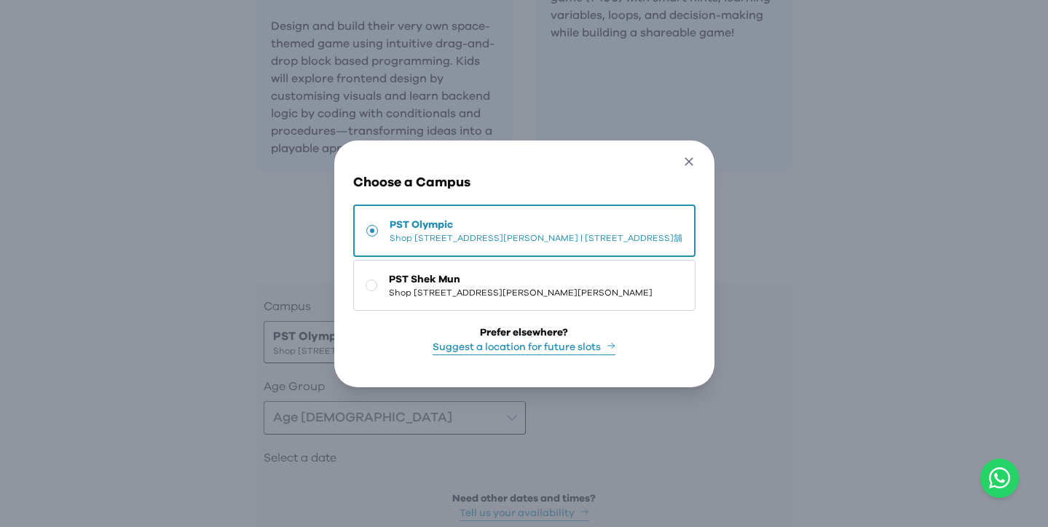
click at [697, 156] on icon "button" at bounding box center [689, 161] width 15 height 15
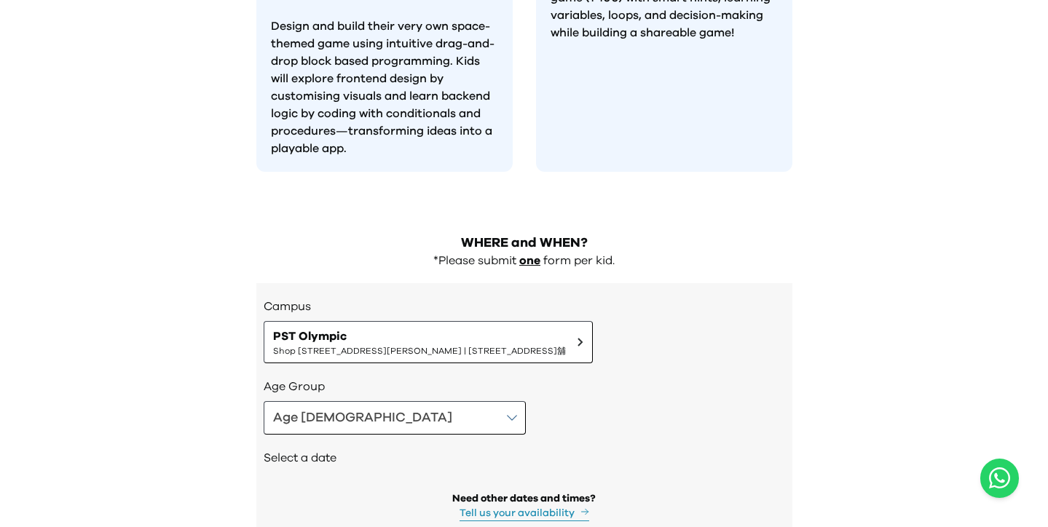
click at [593, 321] on button "PST Olympic Shop 118-119, 1/F, Olympian City 1, 11 Hoi Fai Road, Tai Kok Tsui |…" at bounding box center [428, 342] width 329 height 42
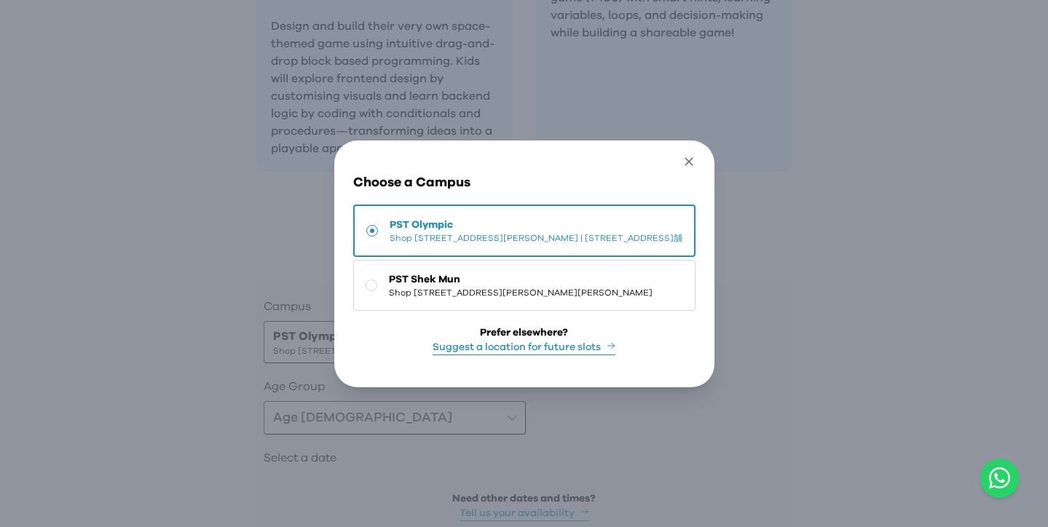
click at [697, 154] on icon "button" at bounding box center [689, 161] width 15 height 15
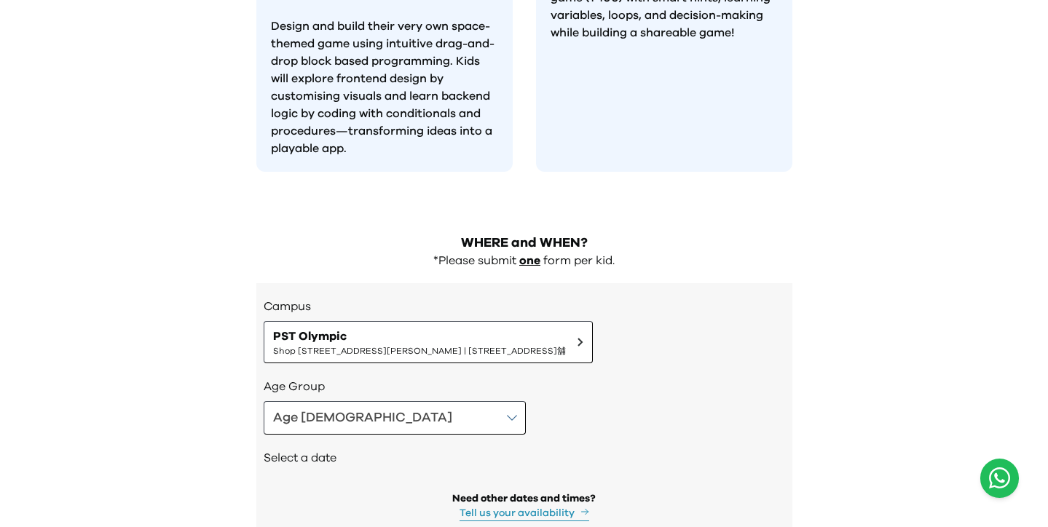
click at [1000, 475] on icon "Open WhatsApp chat" at bounding box center [999, 478] width 21 height 24
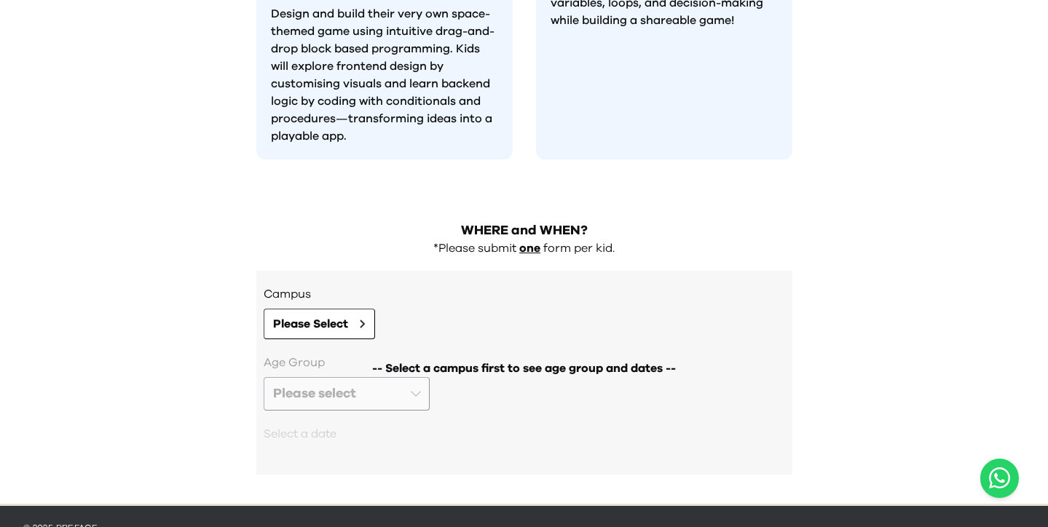
scroll to position [1393, 0]
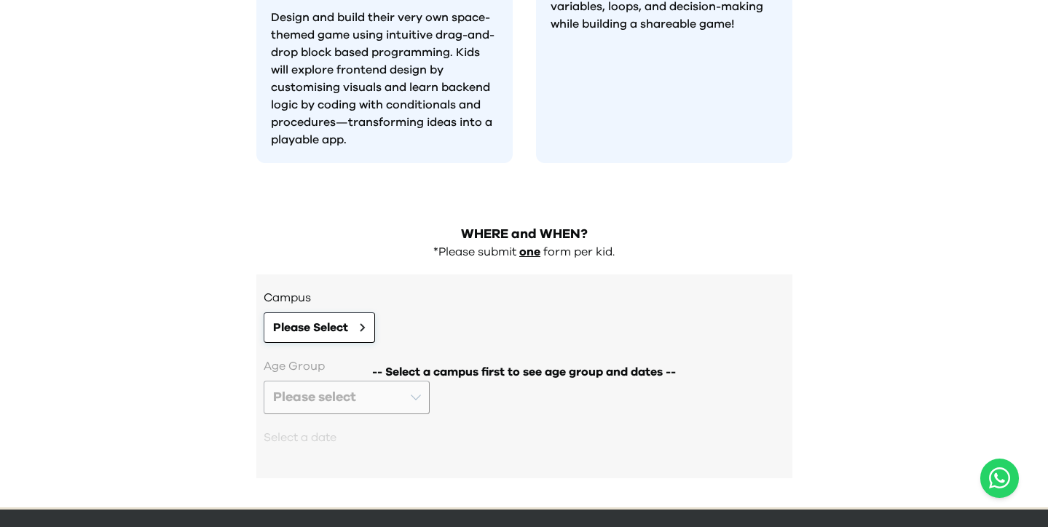
click at [372, 313] on button "Please Select" at bounding box center [319, 328] width 111 height 31
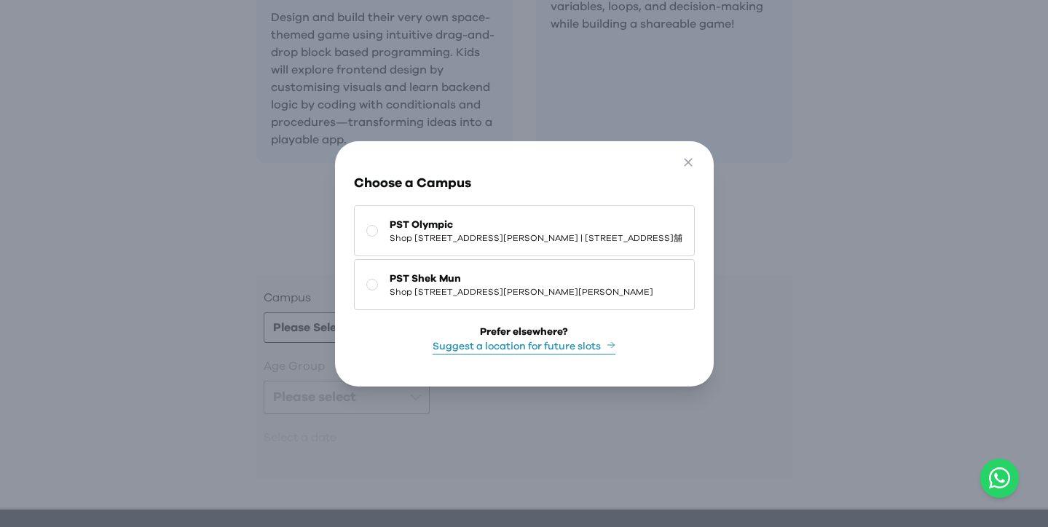
click at [275, 272] on div "Go Back Close Choose a Campus [GEOGRAPHIC_DATA] [STREET_ADDRESS] Tsui | [STREET…" at bounding box center [524, 263] width 1048 height 527
